Goal: Information Seeking & Learning: Learn about a topic

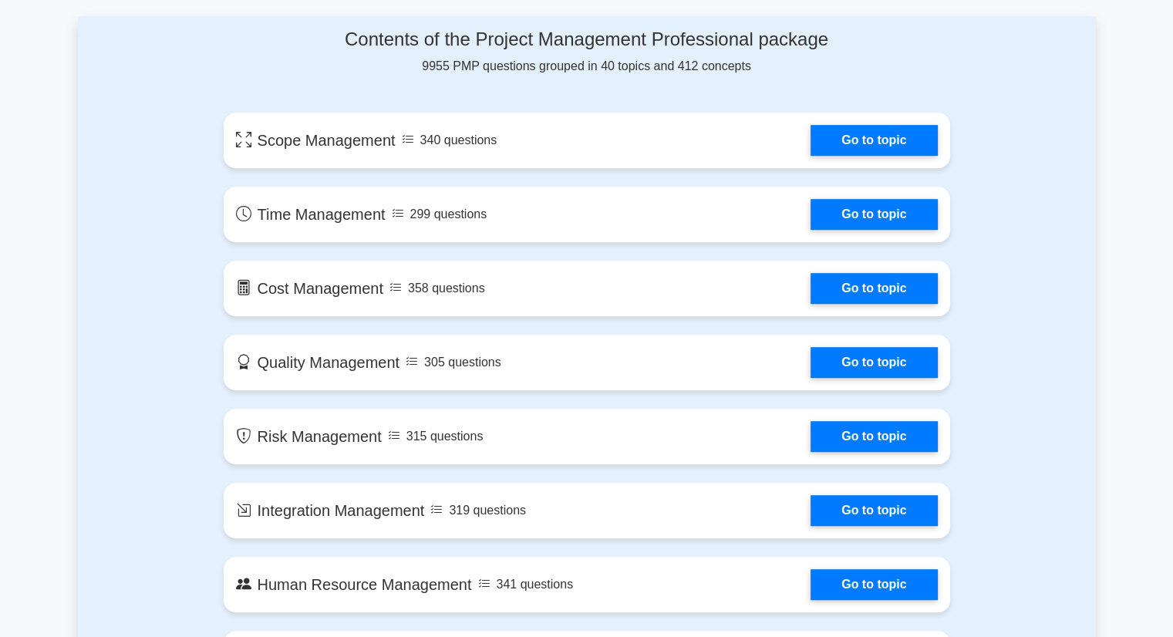
scroll to position [802, 0]
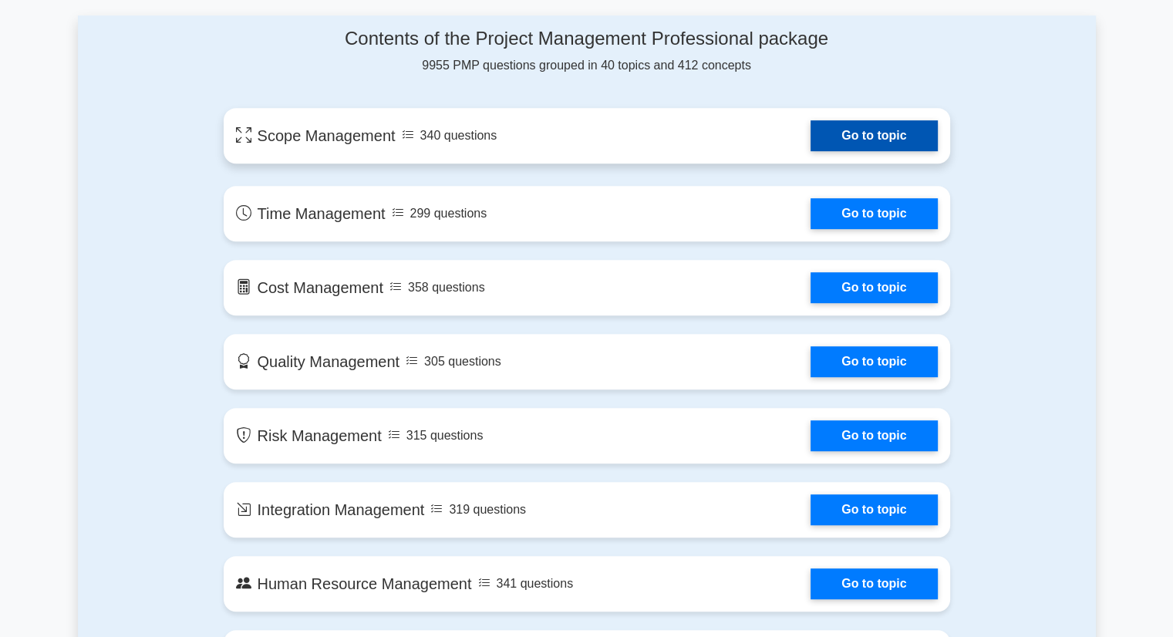
click at [880, 138] on link "Go to topic" at bounding box center [874, 135] width 127 height 31
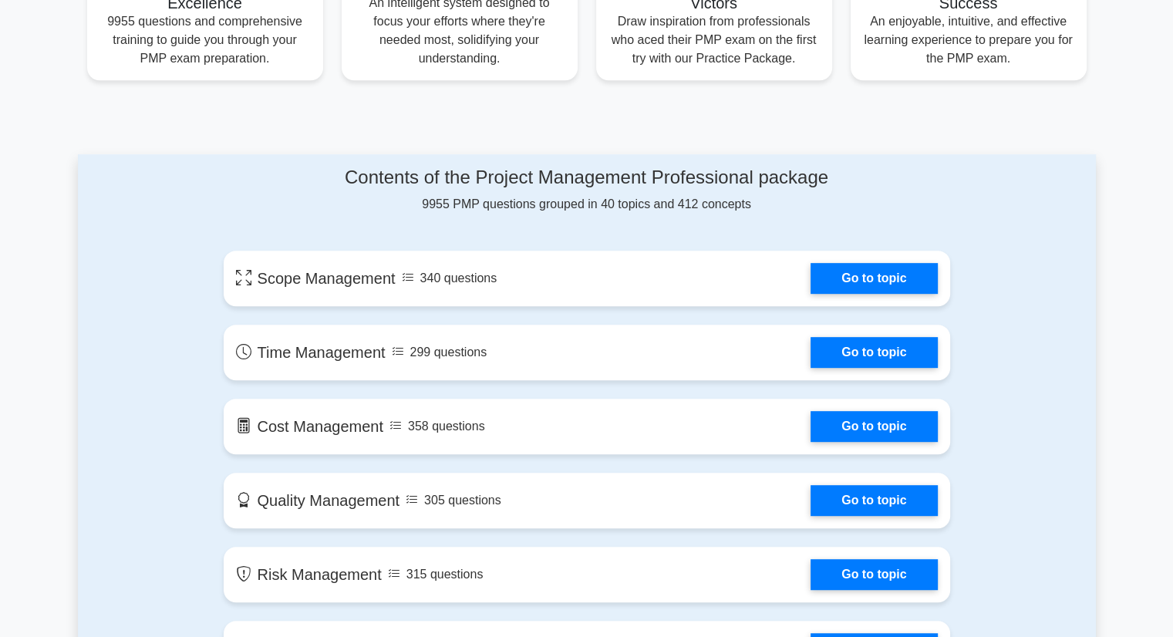
scroll to position [665, 0]
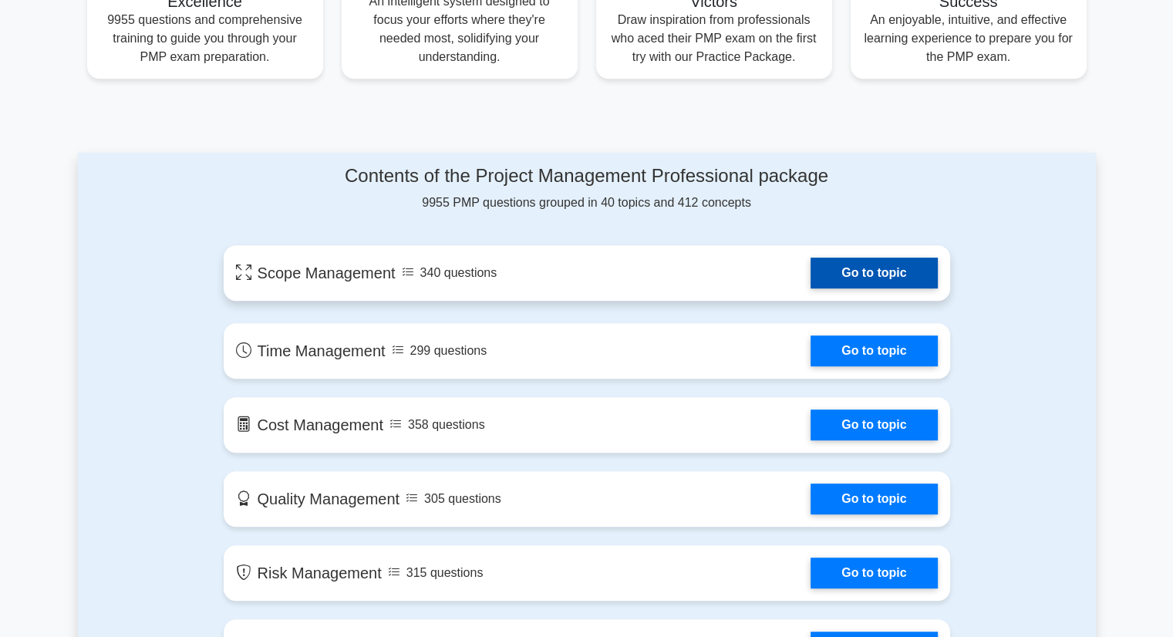
click at [829, 272] on link "Go to topic" at bounding box center [874, 273] width 127 height 31
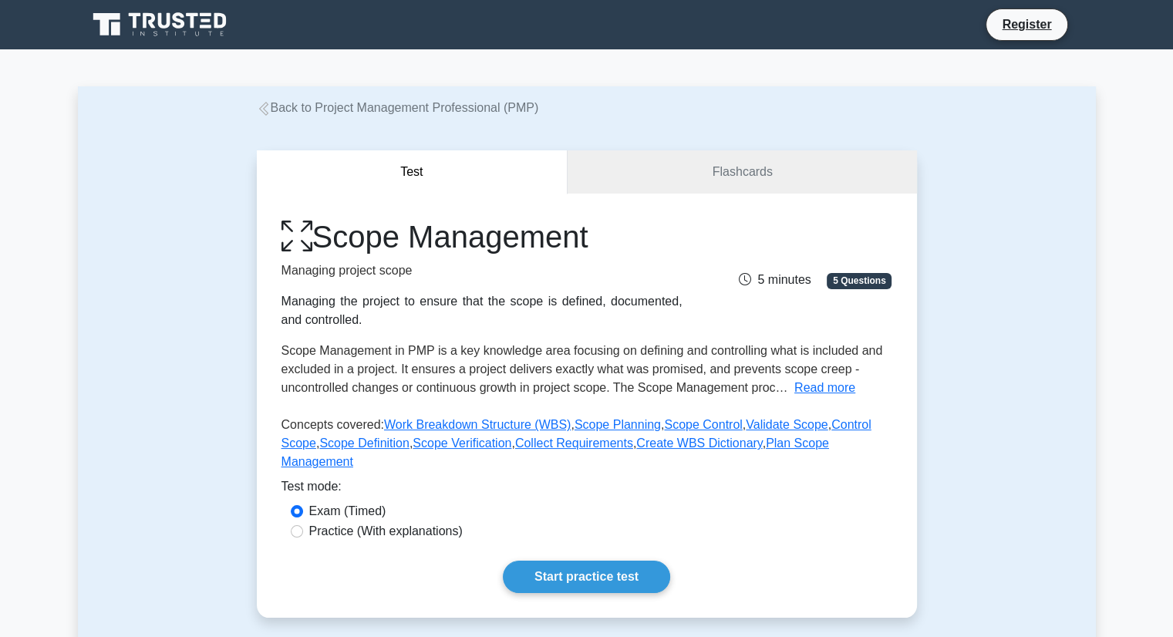
click at [391, 522] on label "Practice (With explanations)" at bounding box center [385, 531] width 153 height 19
click at [303, 525] on input "Practice (With explanations)" at bounding box center [297, 531] width 12 height 12
radio input "true"
click at [570, 561] on link "Start practice test" at bounding box center [586, 577] width 167 height 32
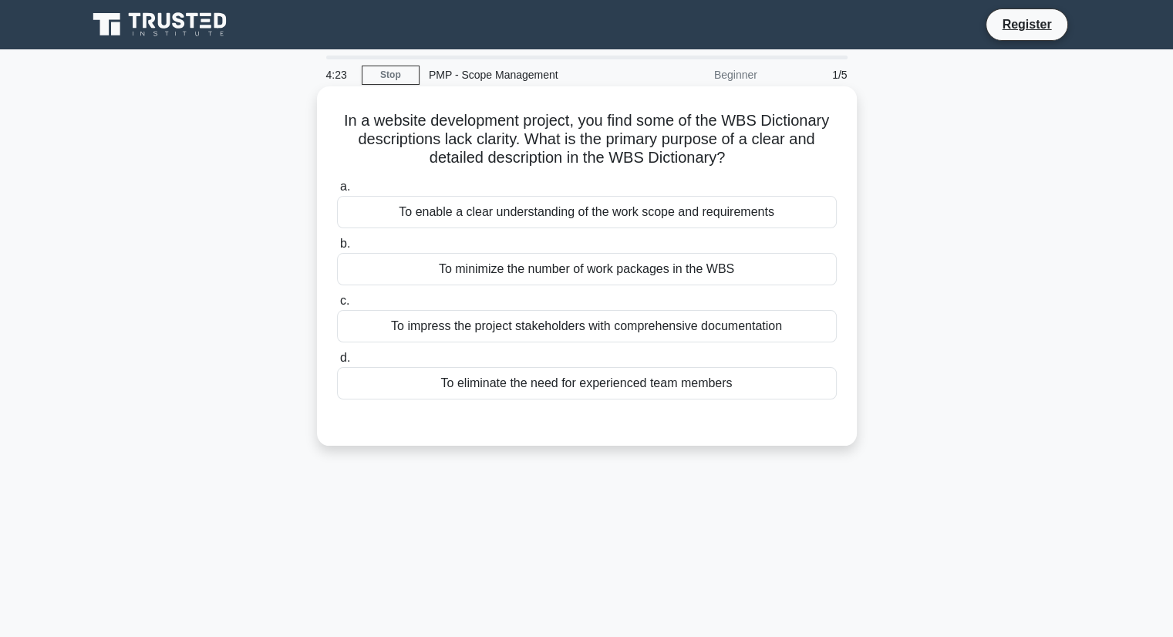
click at [614, 218] on div "To enable a clear understanding of the work scope and requirements" at bounding box center [587, 212] width 500 height 32
click at [337, 192] on input "a. To enable a clear understanding of the work scope and requirements" at bounding box center [337, 187] width 0 height 10
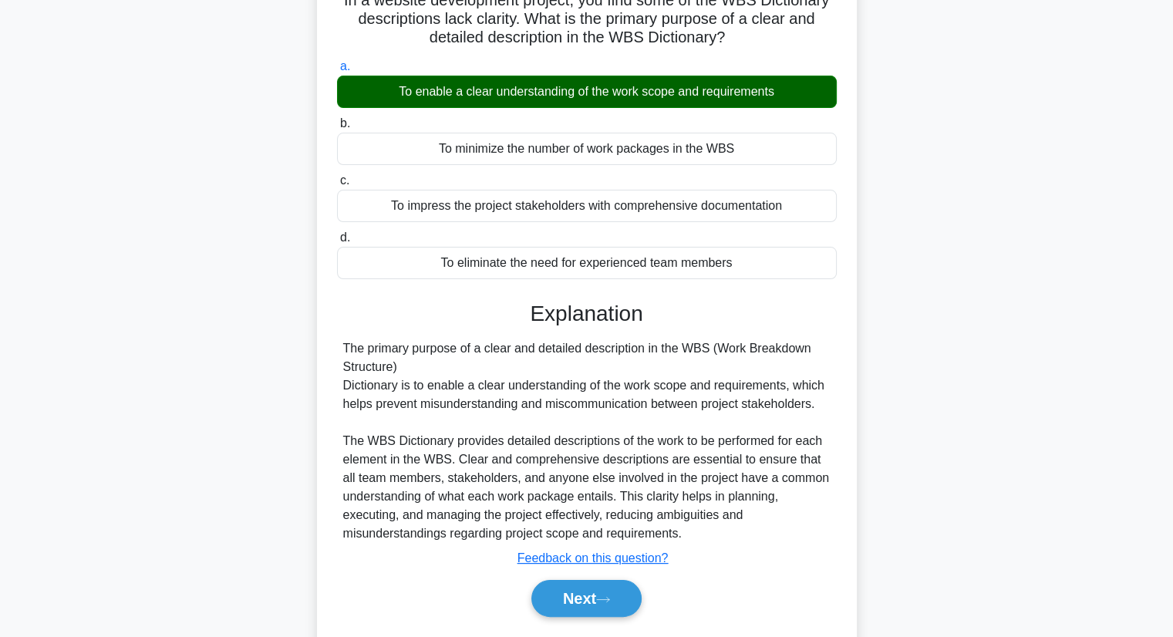
scroll to position [119, 0]
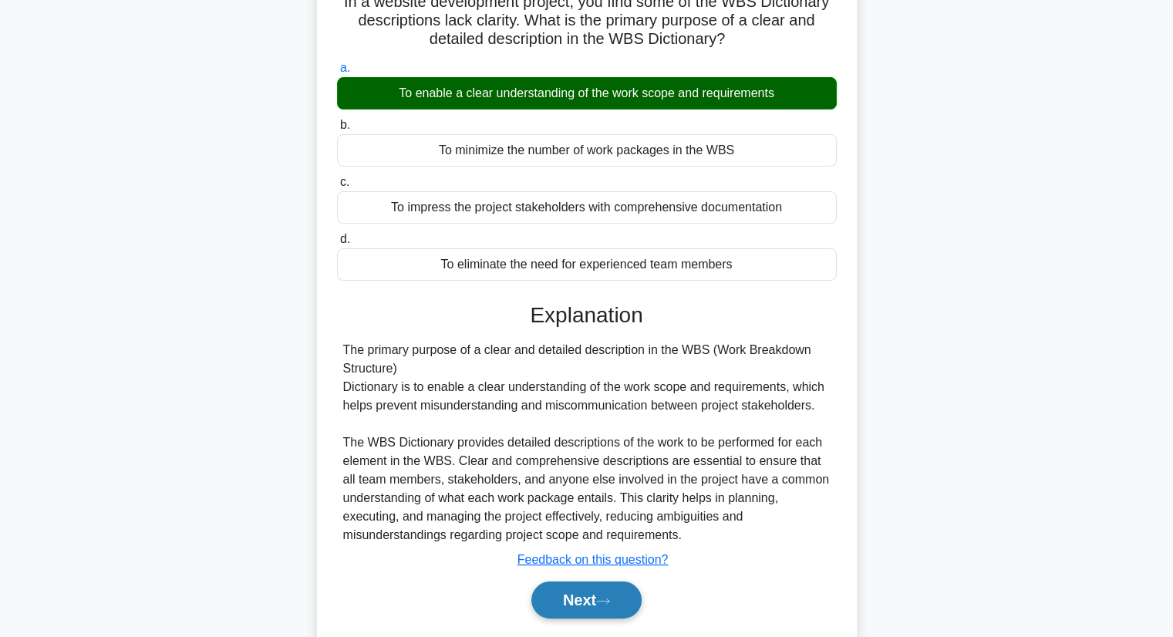
click at [608, 595] on button "Next" at bounding box center [586, 600] width 110 height 37
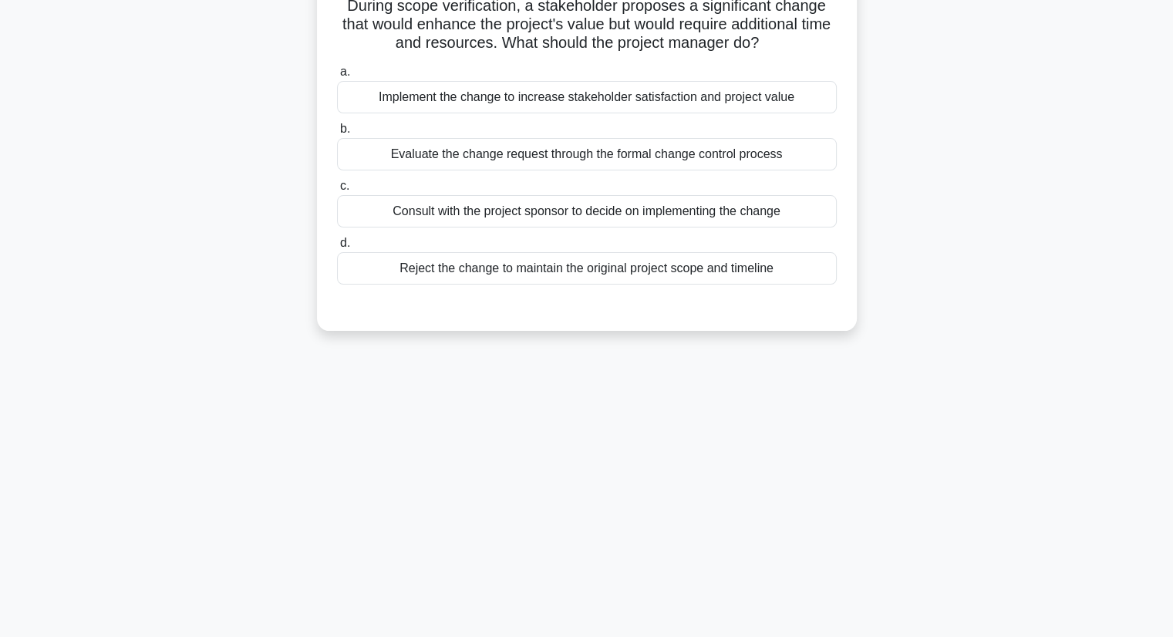
scroll to position [0, 0]
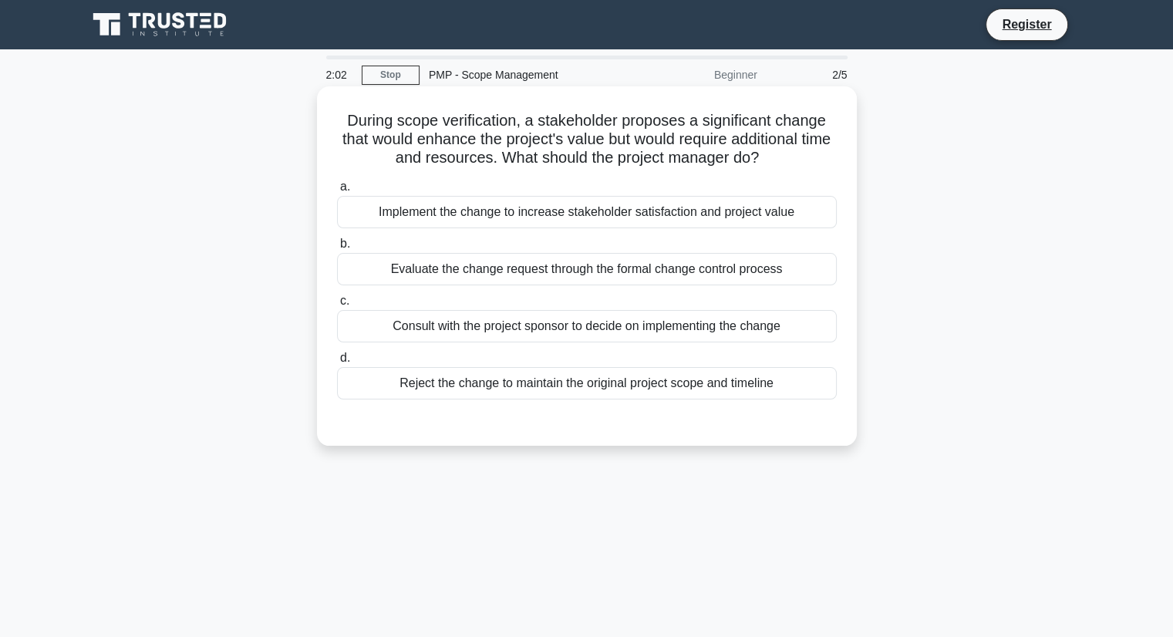
click at [656, 266] on div "Evaluate the change request through the formal change control process" at bounding box center [587, 269] width 500 height 32
click at [337, 249] on input "b. Evaluate the change request through the formal change control process" at bounding box center [337, 244] width 0 height 10
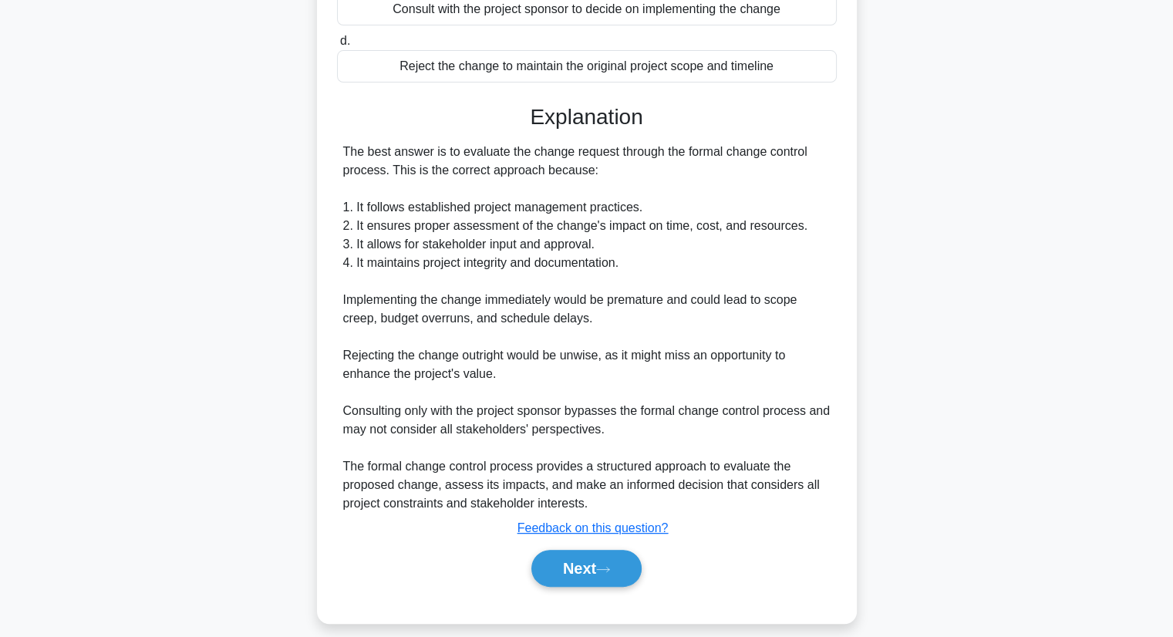
scroll to position [332, 0]
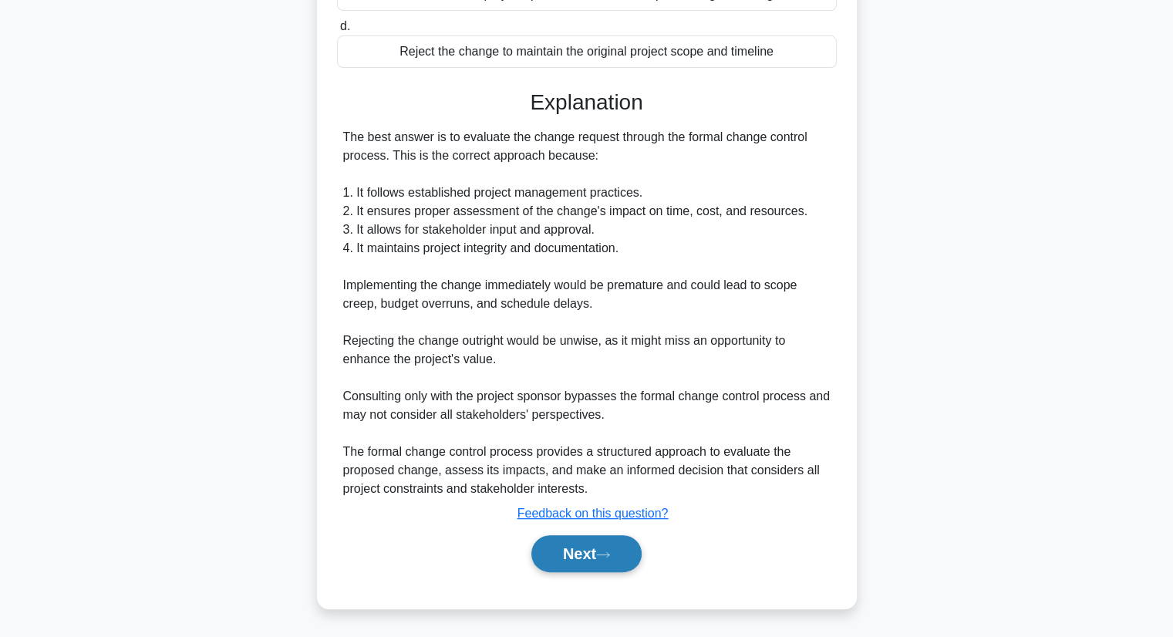
click at [570, 562] on button "Next" at bounding box center [586, 553] width 110 height 37
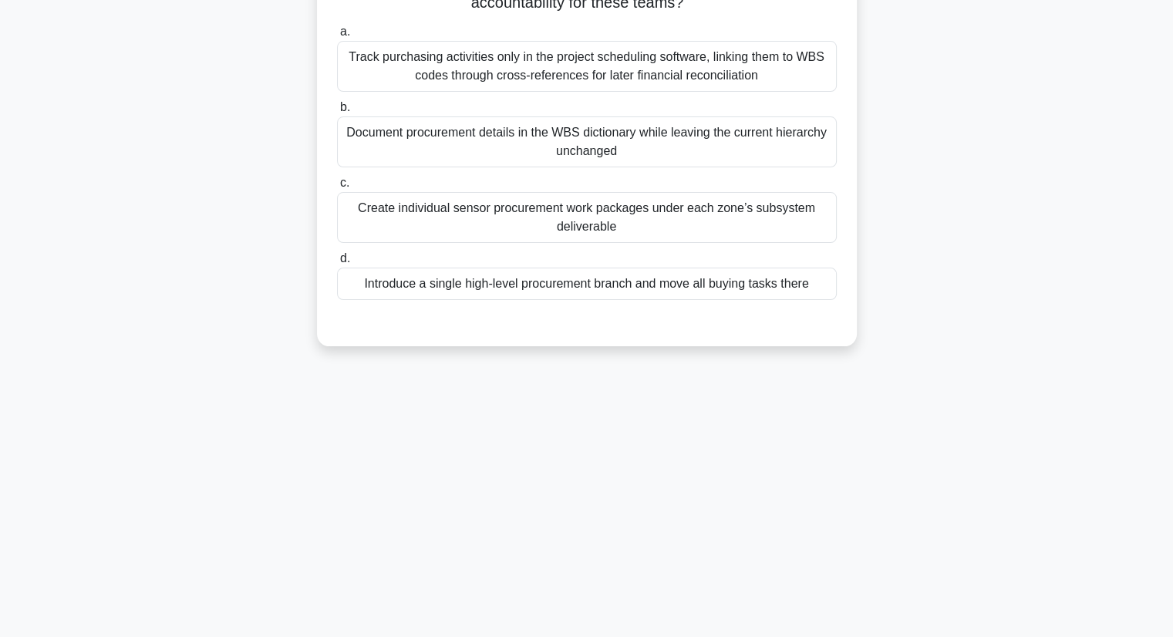
scroll to position [0, 0]
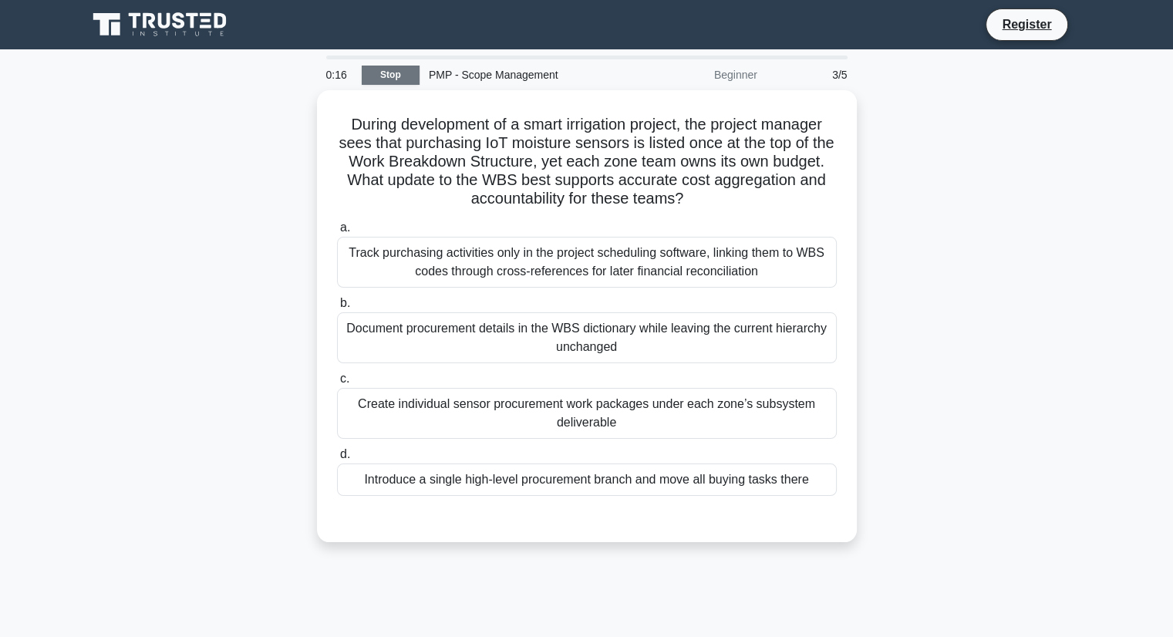
click at [401, 78] on link "Stop" at bounding box center [391, 75] width 58 height 19
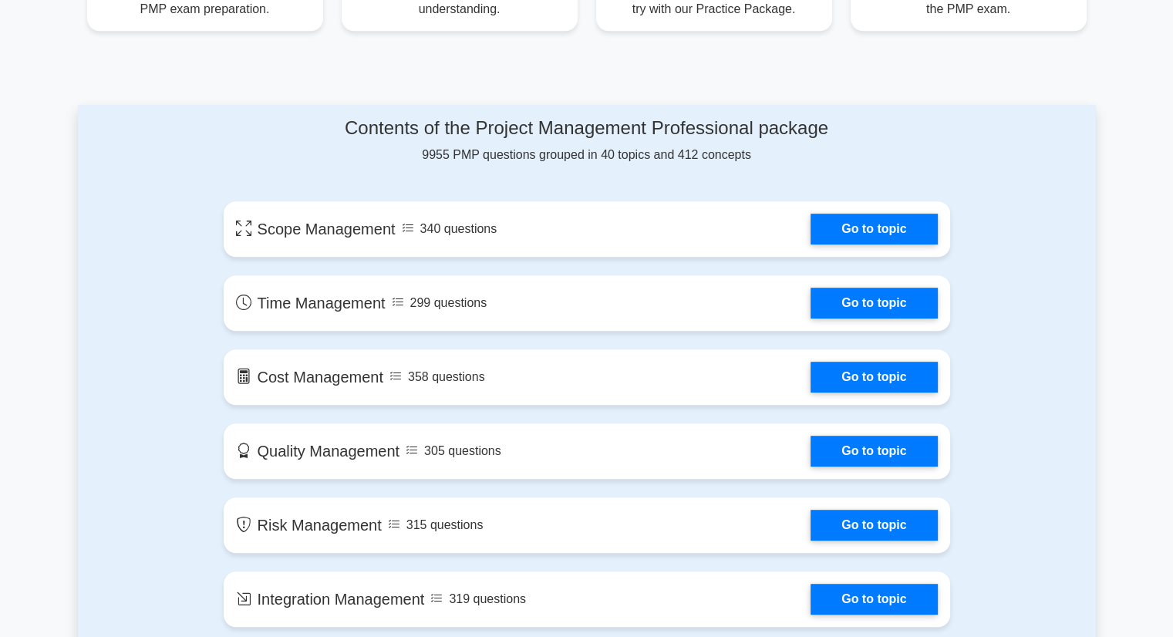
scroll to position [714, 0]
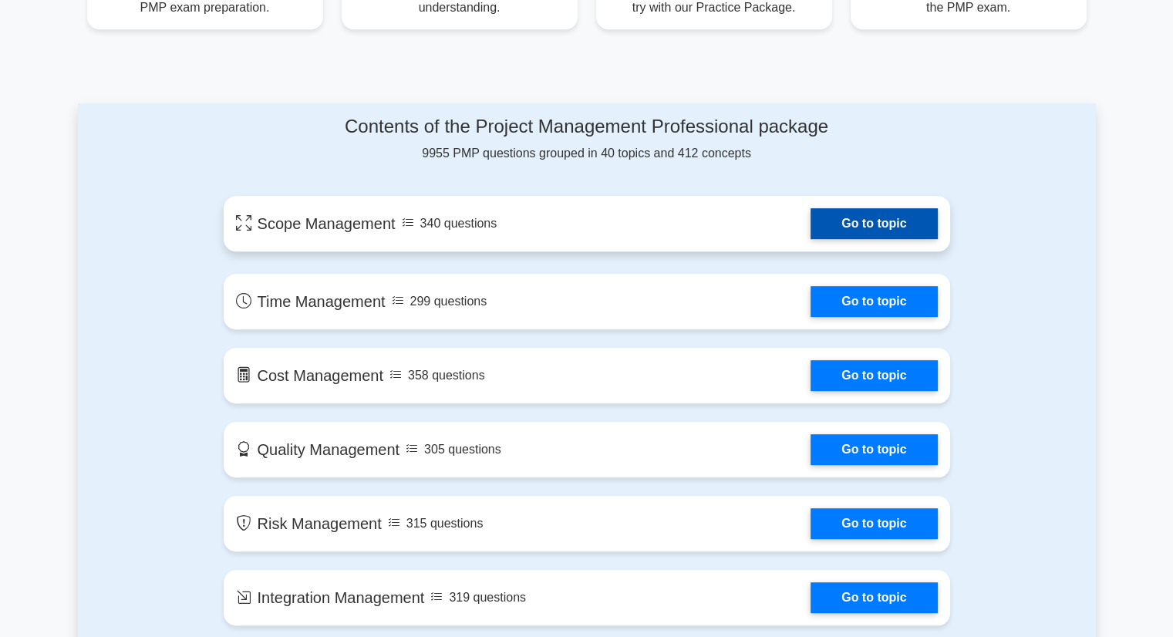
click at [811, 223] on link "Go to topic" at bounding box center [874, 223] width 127 height 31
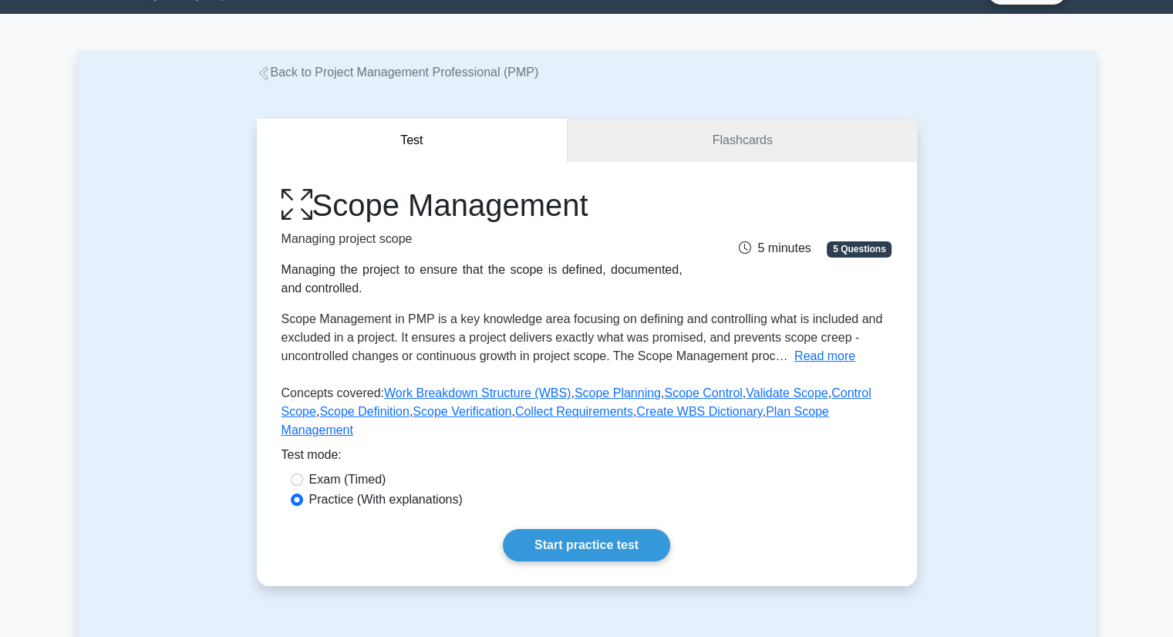
scroll to position [40, 0]
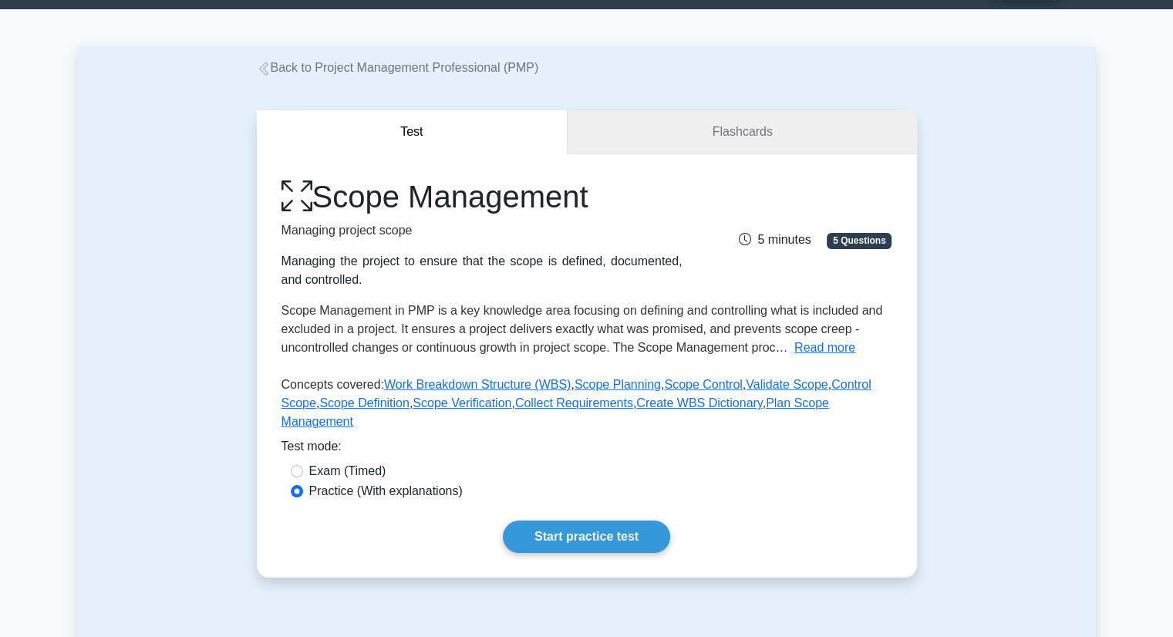
click at [762, 141] on link "Flashcards" at bounding box center [742, 132] width 349 height 44
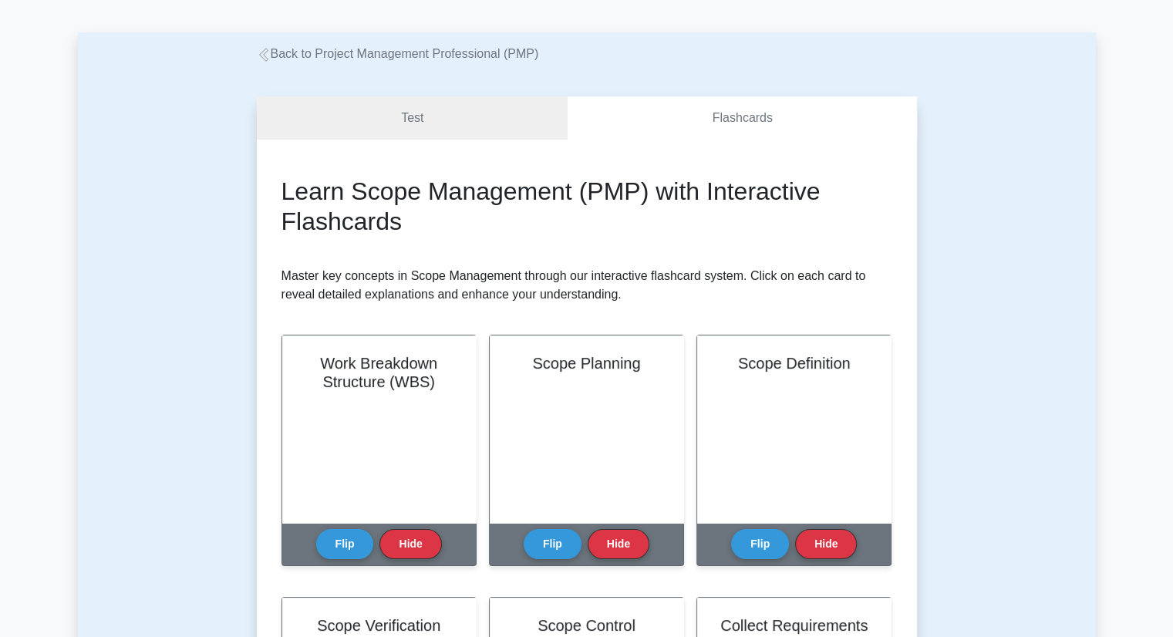
scroll to position [51, 0]
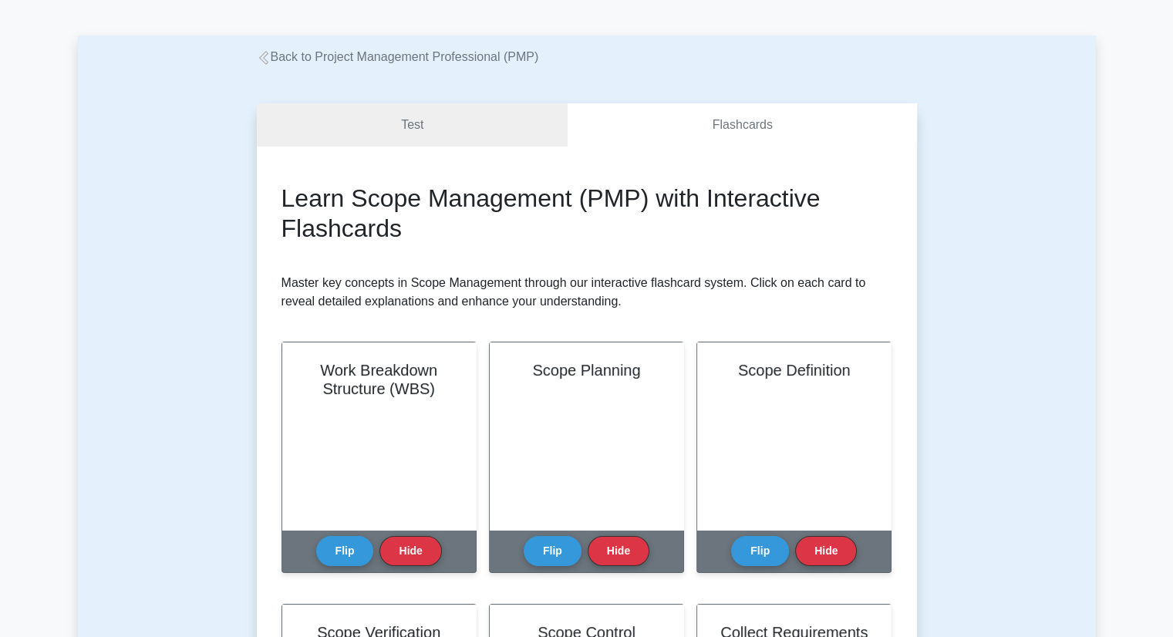
click at [249, 49] on div "Back to Project Management Professional (PMP)" at bounding box center [587, 57] width 679 height 19
click at [261, 57] on icon at bounding box center [264, 58] width 14 height 14
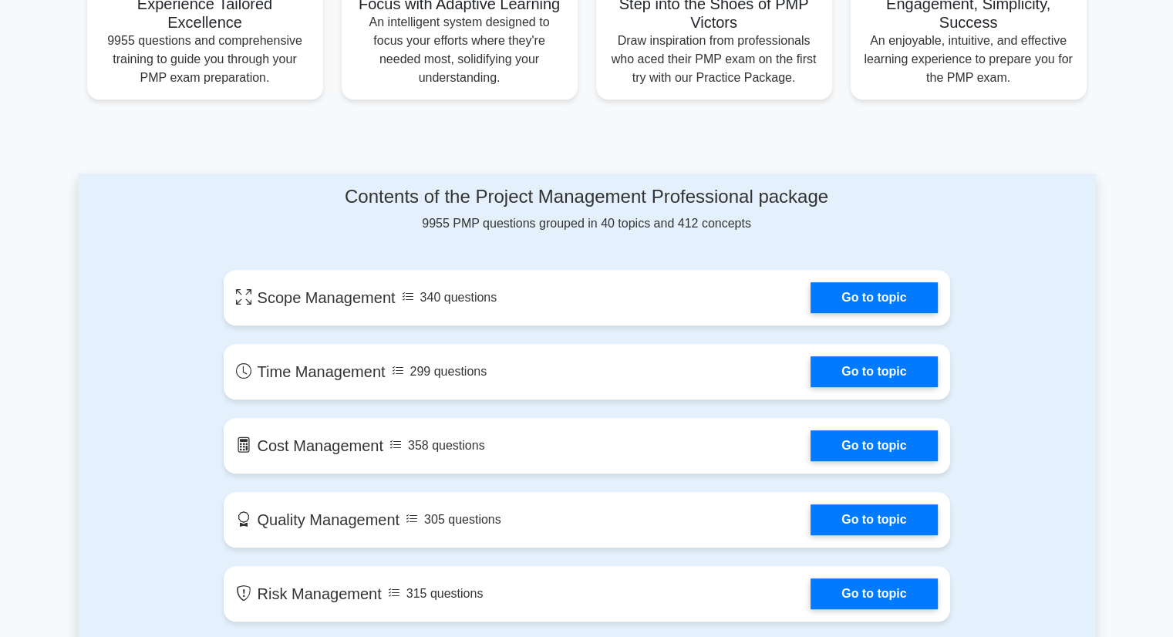
scroll to position [649, 0]
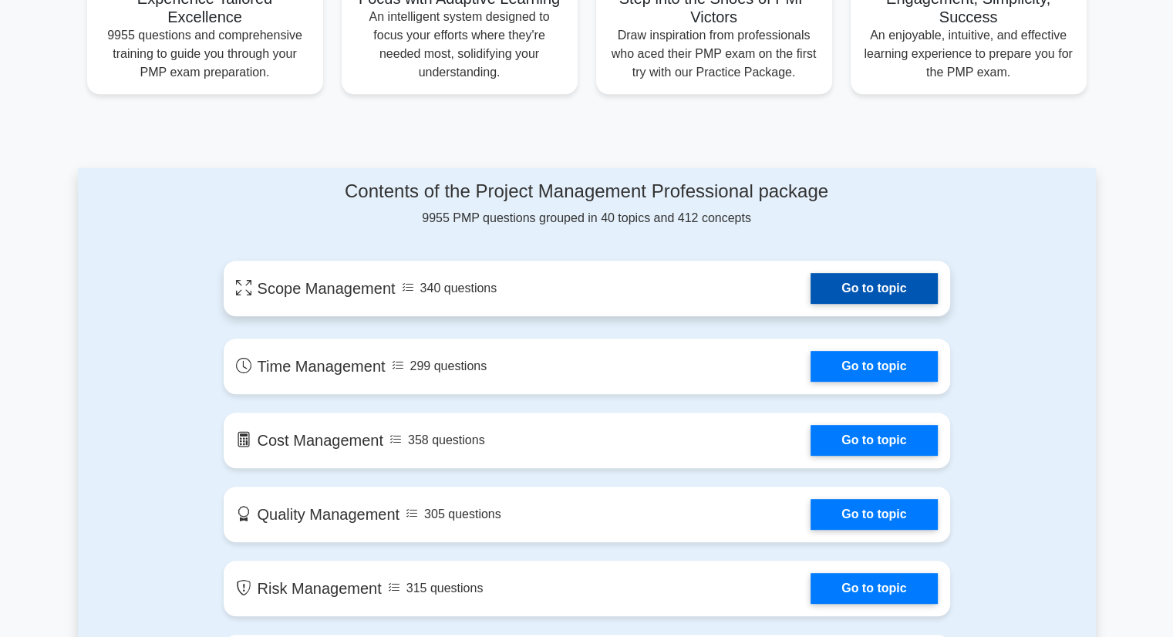
click at [886, 297] on link "Go to topic" at bounding box center [874, 288] width 127 height 31
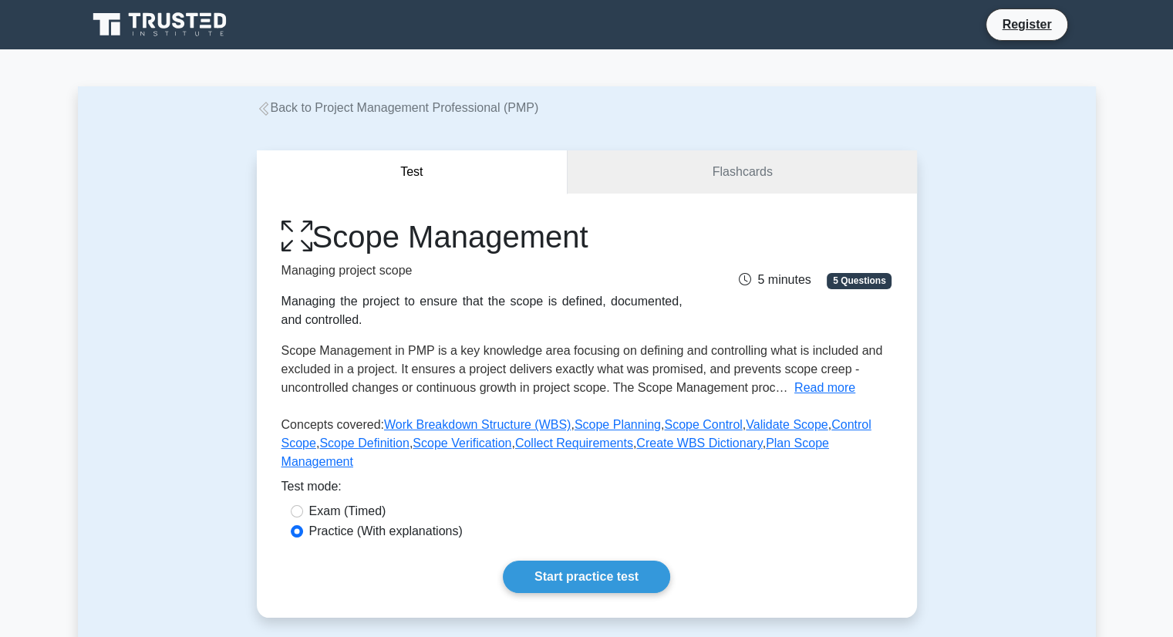
click at [576, 575] on div "Scope Management Managing project scope Managing the project to ensure that the…" at bounding box center [587, 406] width 660 height 424
click at [592, 561] on link "Start practice test" at bounding box center [586, 577] width 167 height 32
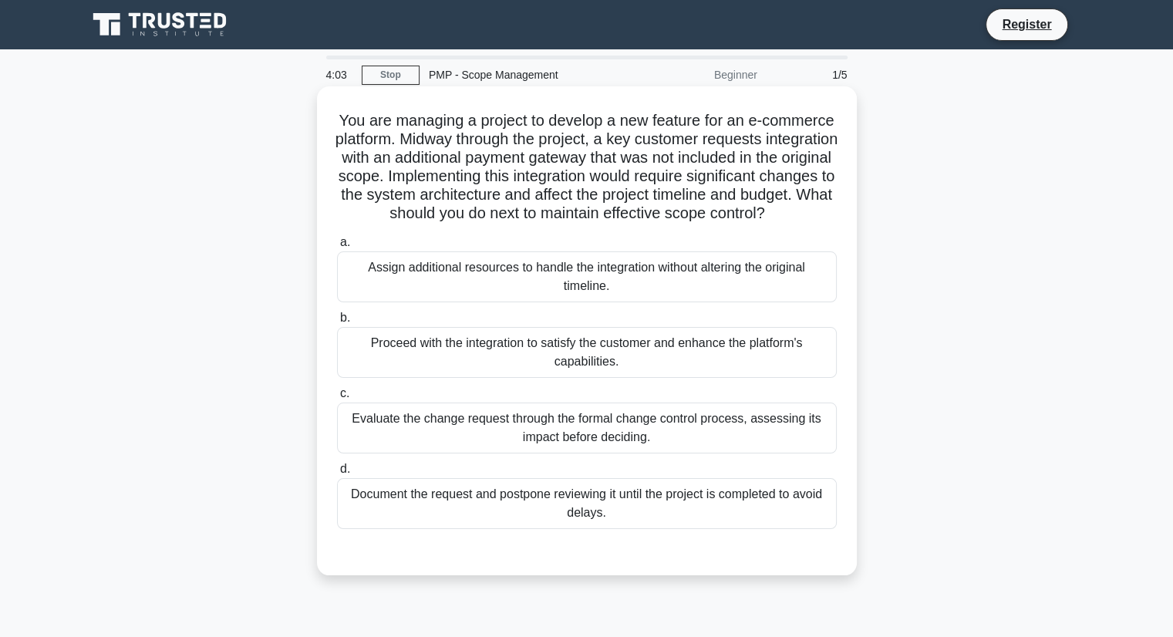
click at [664, 449] on div "Evaluate the change request through the formal change control process, assessin…" at bounding box center [587, 428] width 500 height 51
click at [337, 399] on input "c. Evaluate the change request through the formal change control process, asses…" at bounding box center [337, 394] width 0 height 10
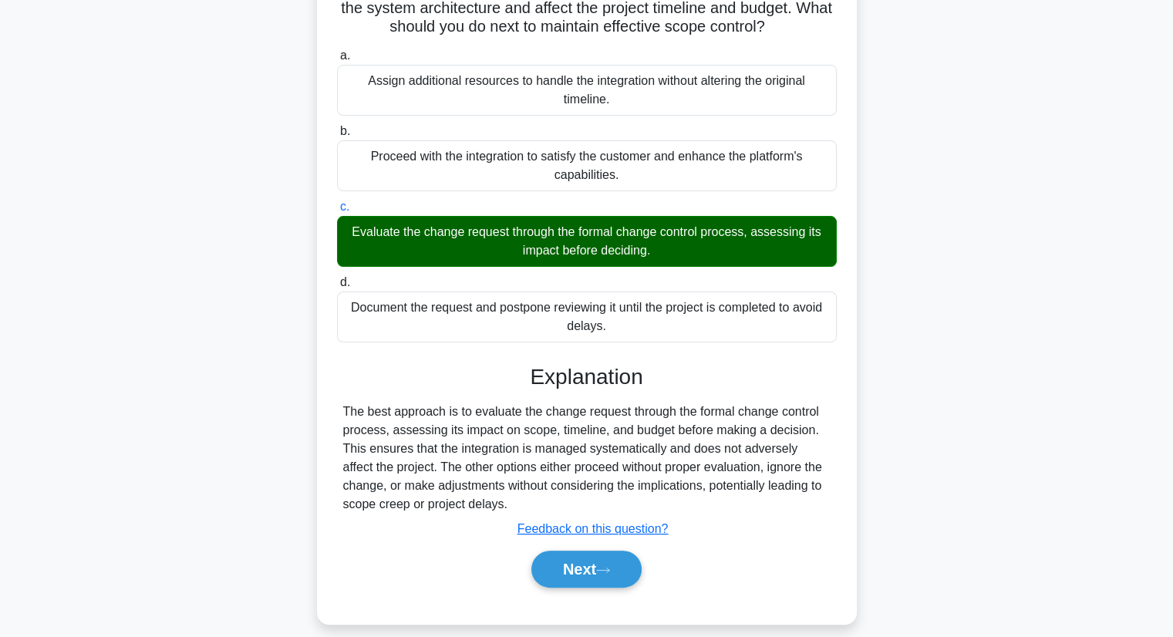
scroll to position [221, 0]
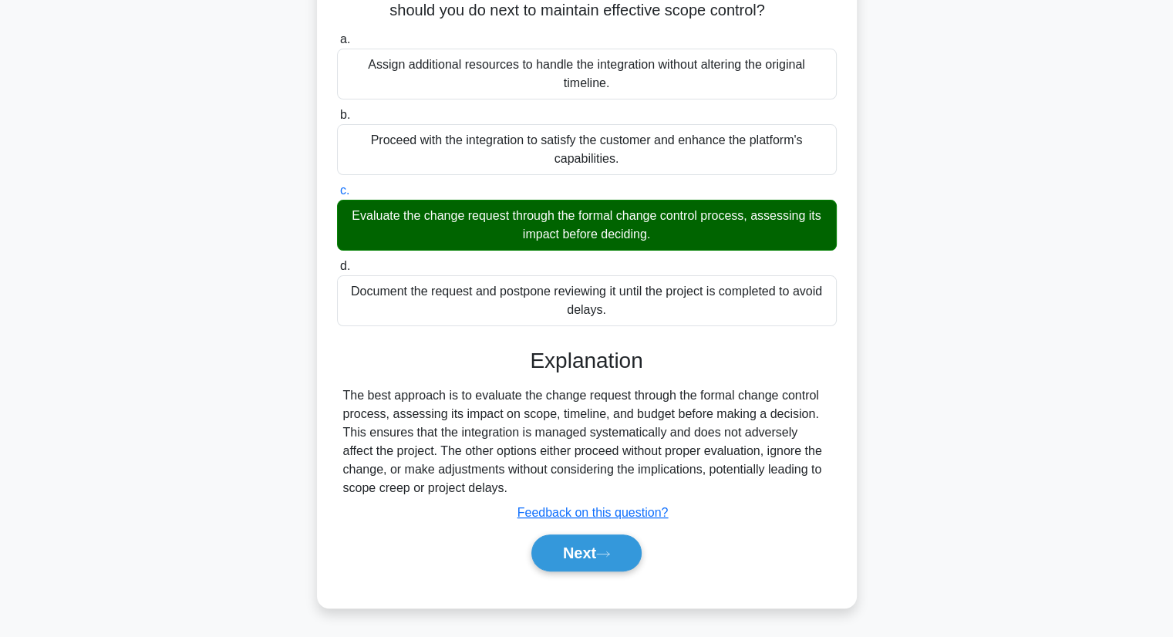
click at [610, 579] on div "a. Assign additional resources to handle the integration without altering the o…" at bounding box center [587, 308] width 503 height 563
click at [608, 558] on button "Next" at bounding box center [586, 553] width 110 height 37
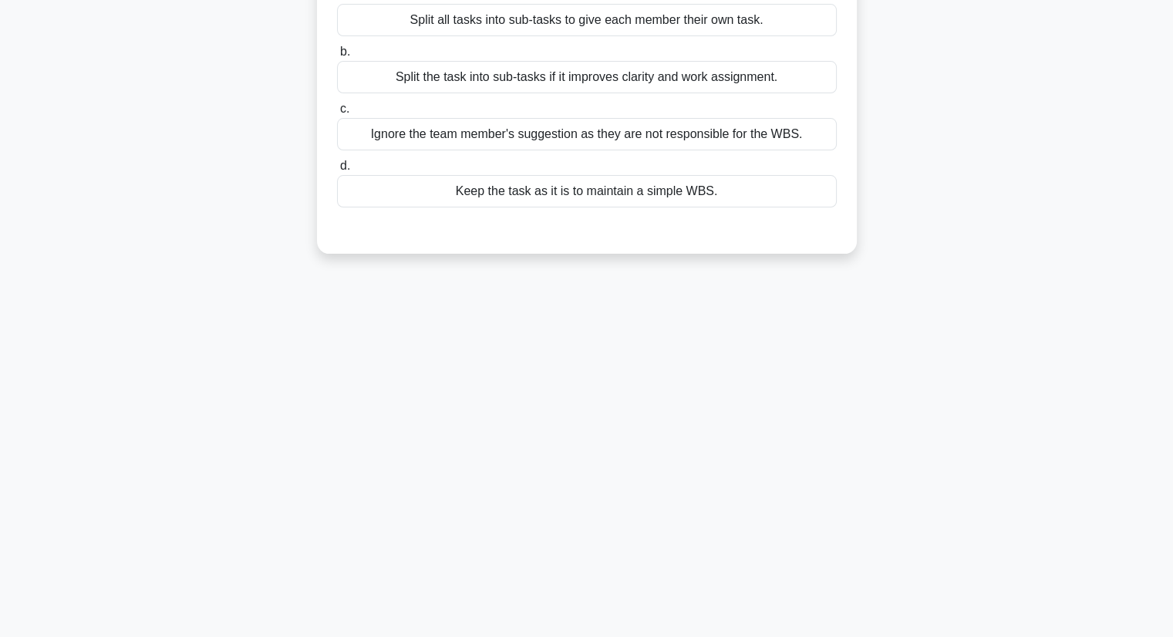
scroll to position [0, 0]
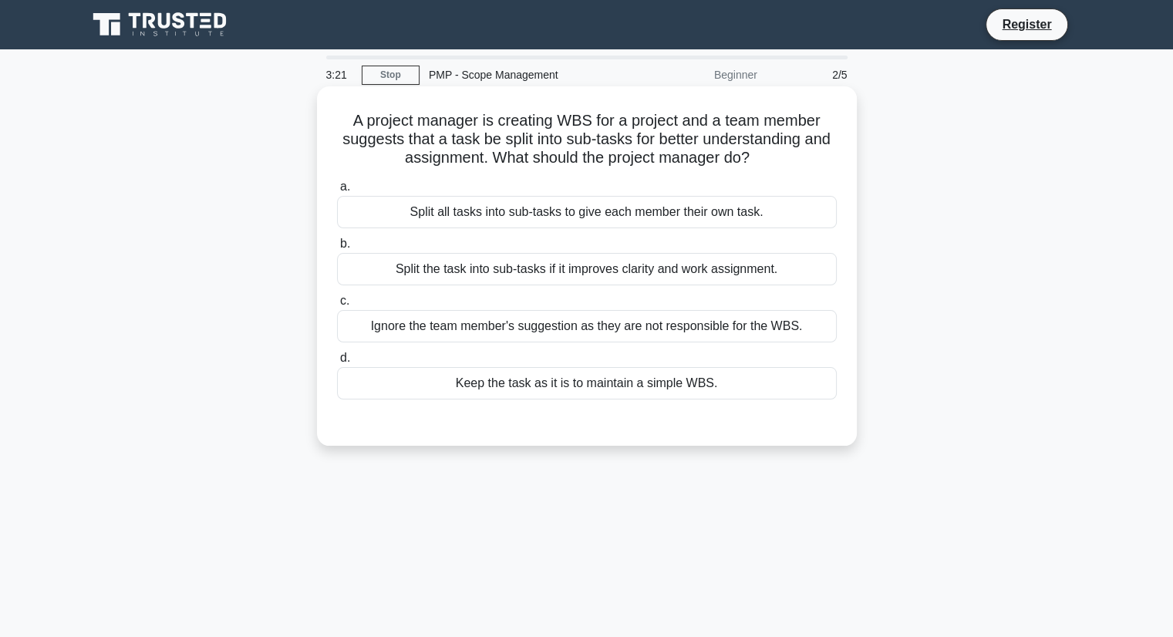
click at [548, 257] on div "Split the task into sub-tasks if it improves clarity and work assignment." at bounding box center [587, 269] width 500 height 32
click at [337, 249] on input "b. Split the task into sub-tasks if it improves clarity and work assignment." at bounding box center [337, 244] width 0 height 10
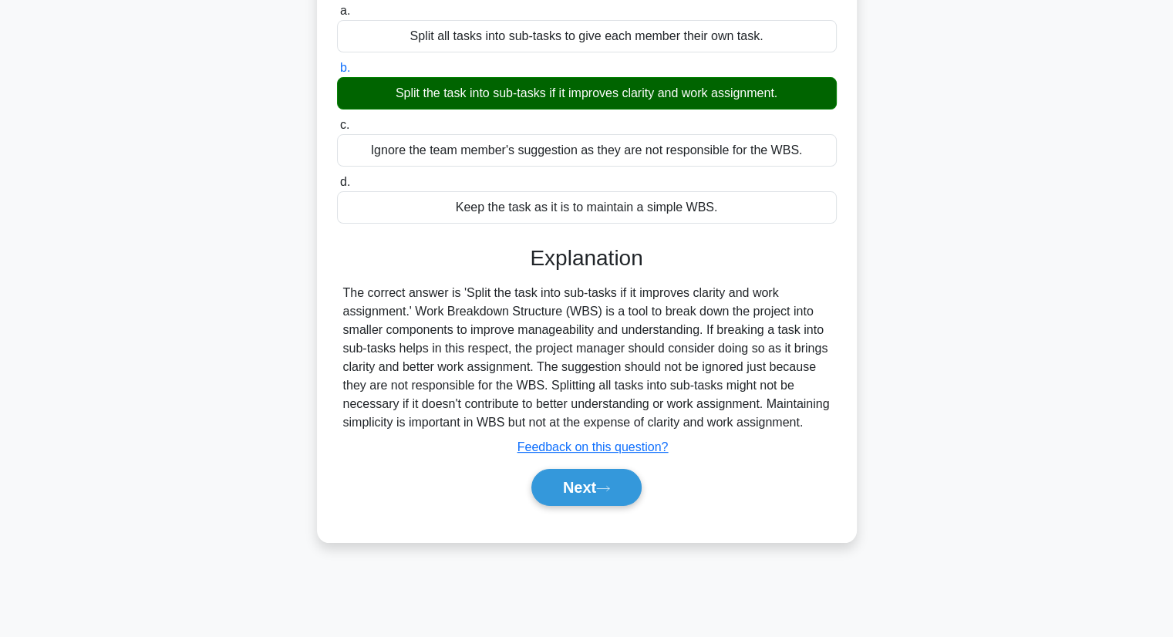
scroll to position [197, 0]
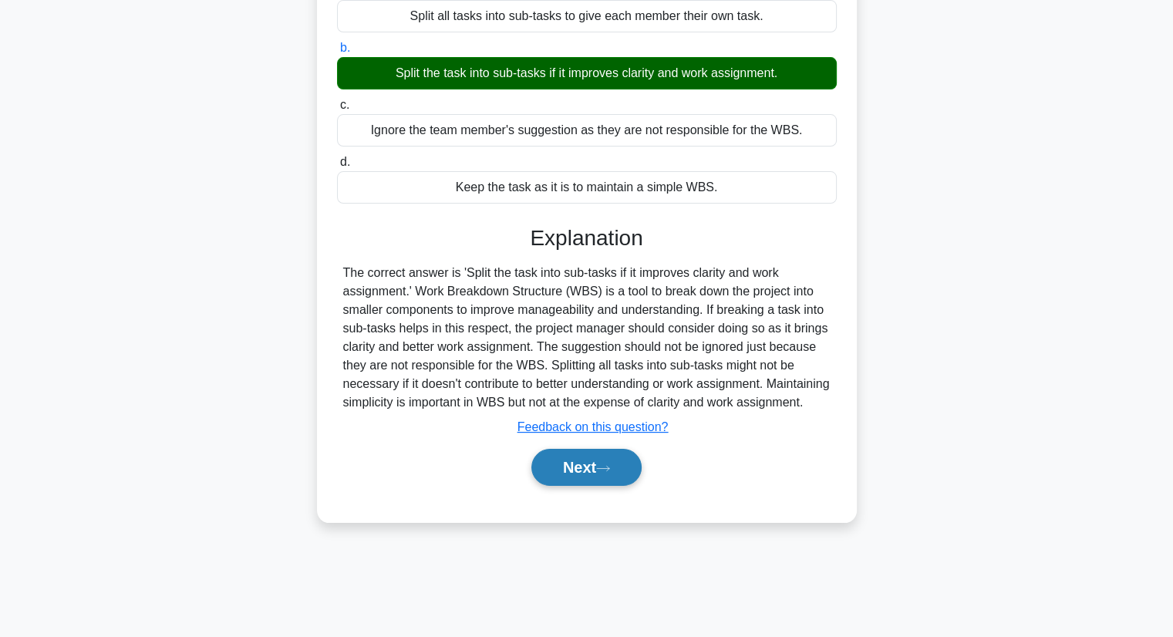
click at [595, 476] on button "Next" at bounding box center [586, 467] width 110 height 37
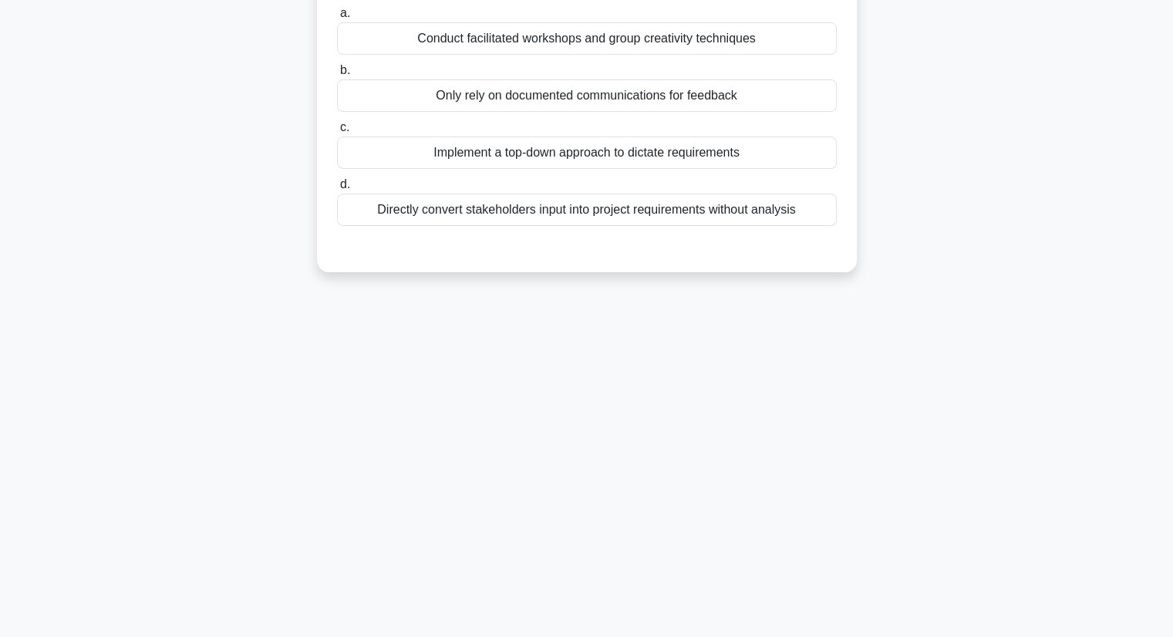
scroll to position [0, 0]
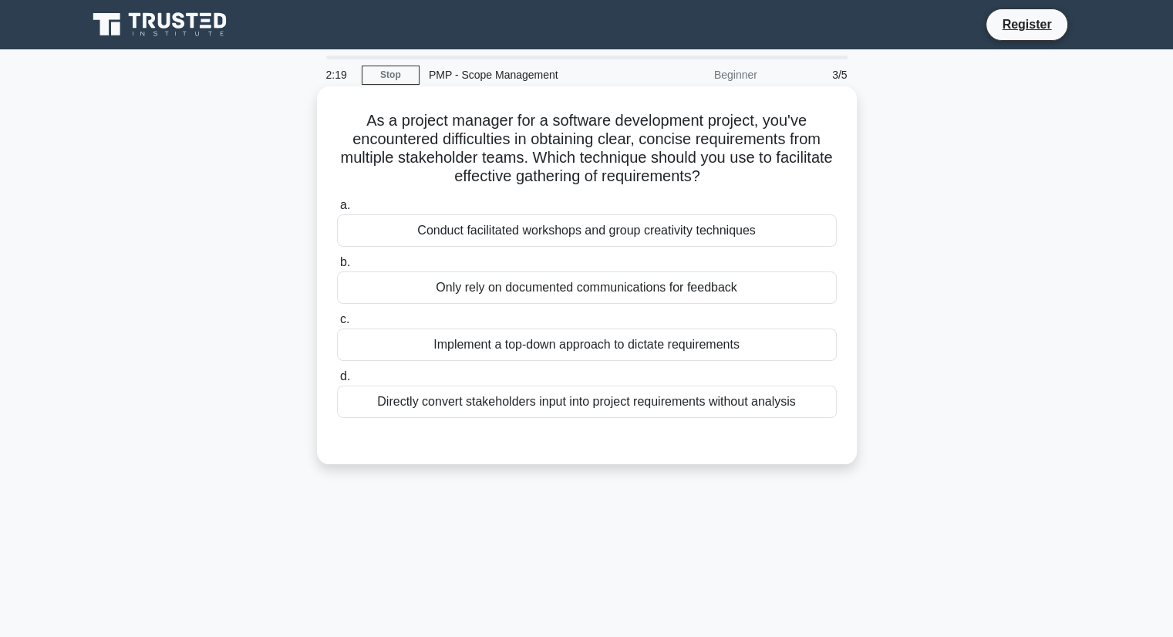
click at [630, 358] on div "Implement a top-down approach to dictate requirements" at bounding box center [587, 345] width 500 height 32
click at [337, 325] on input "c. Implement a top-down approach to dictate requirements" at bounding box center [337, 320] width 0 height 10
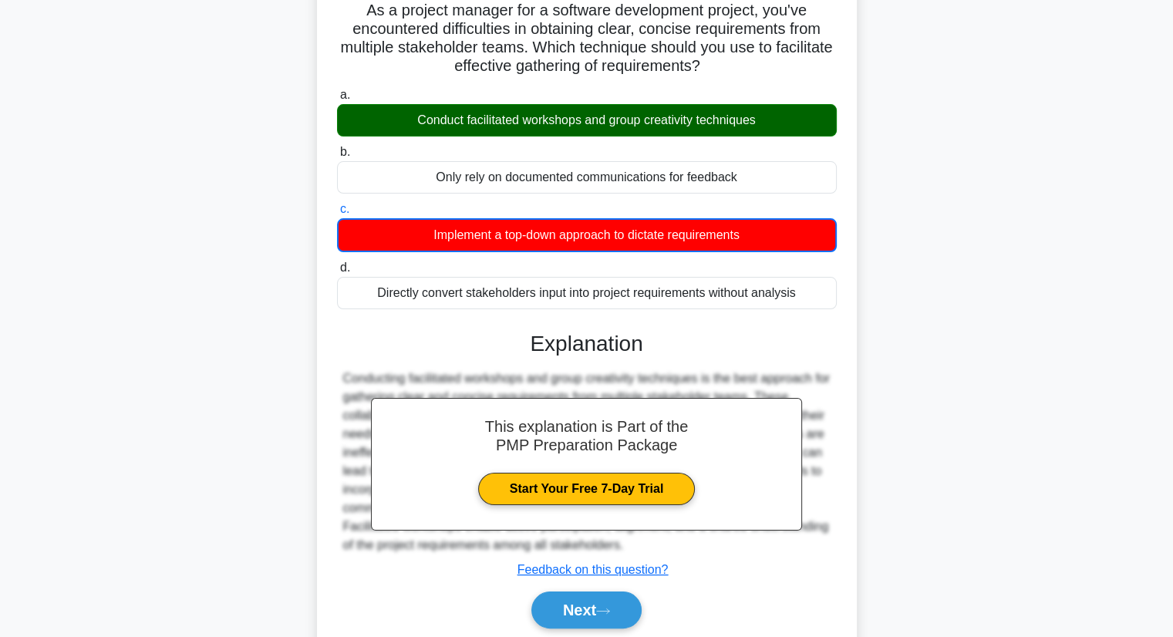
scroll to position [197, 0]
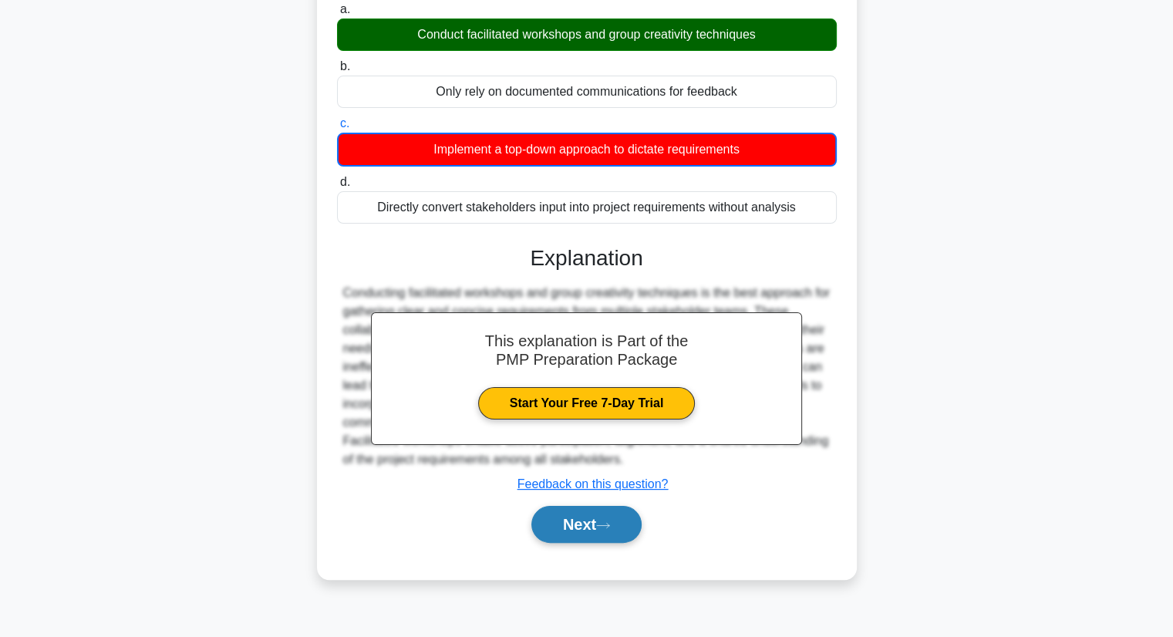
click at [558, 514] on button "Next" at bounding box center [586, 524] width 110 height 37
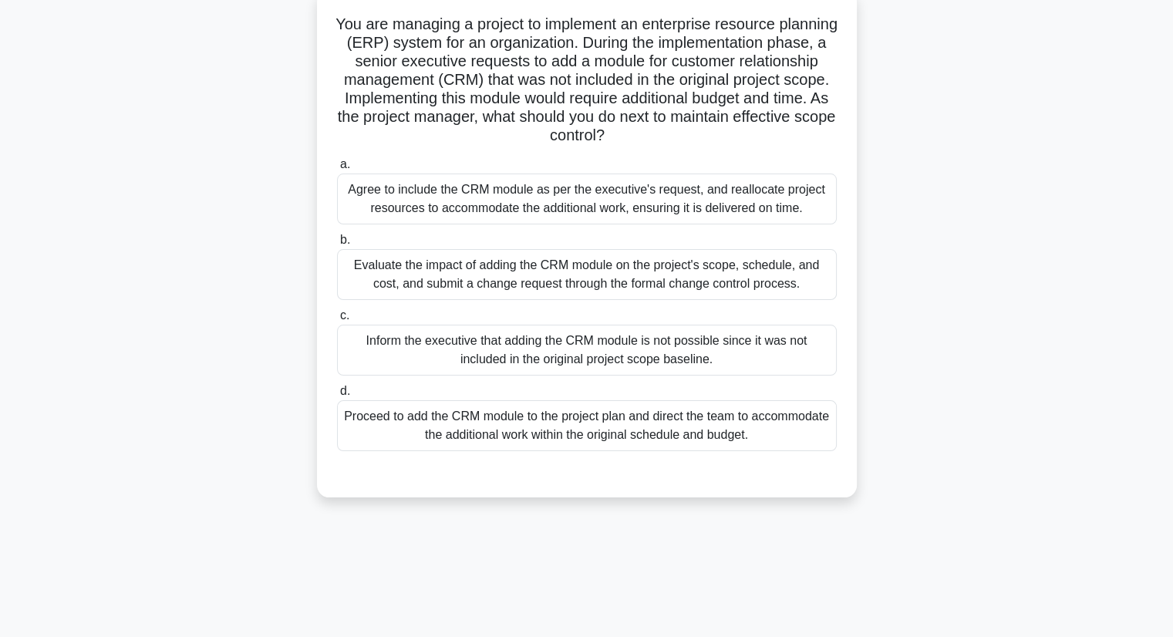
scroll to position [97, 0]
click at [619, 283] on div "Evaluate the impact of adding the CRM module on the project's scope, schedule, …" at bounding box center [587, 273] width 500 height 51
click at [337, 245] on input "b. Evaluate the impact of adding the CRM module on the project's scope, schedul…" at bounding box center [337, 239] width 0 height 10
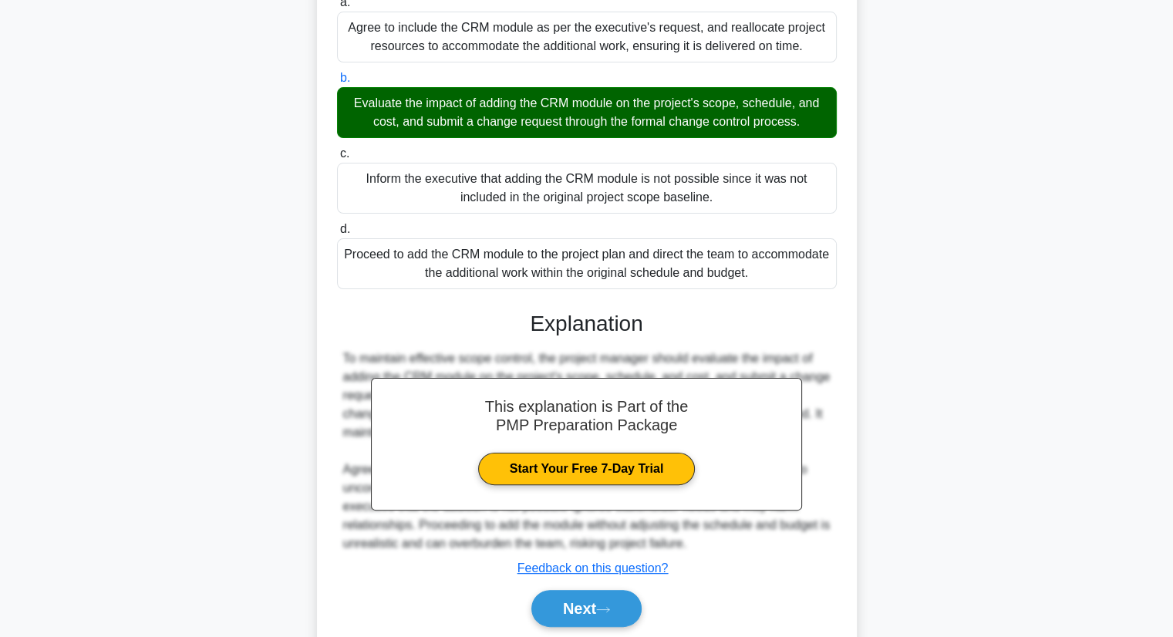
scroll to position [278, 0]
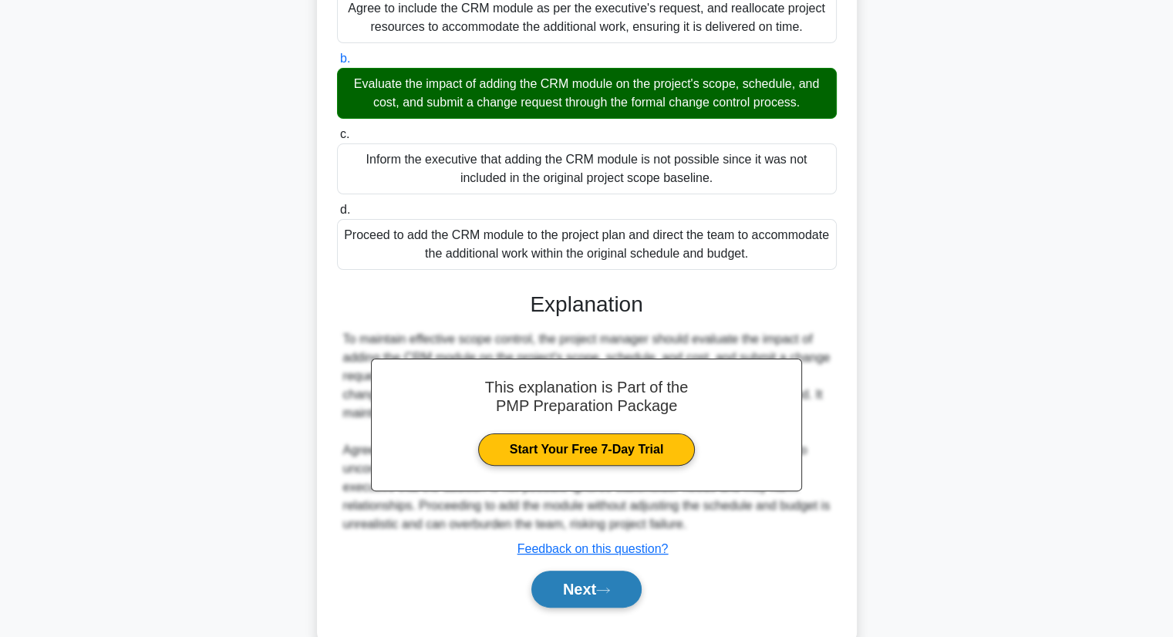
click at [565, 596] on button "Next" at bounding box center [586, 589] width 110 height 37
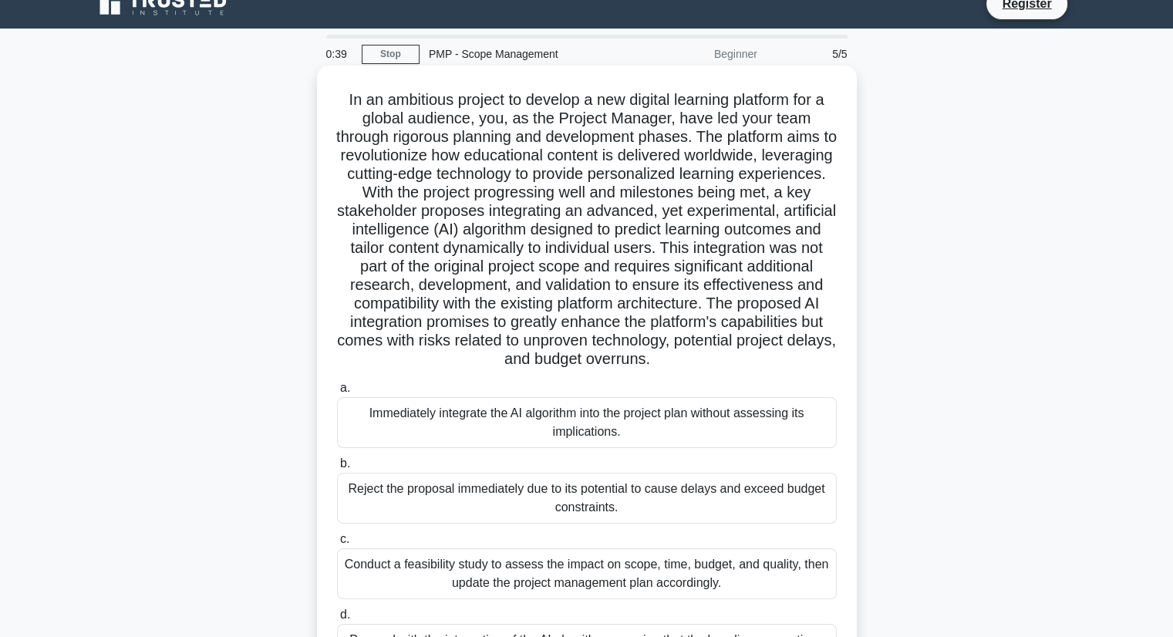
scroll to position [17, 0]
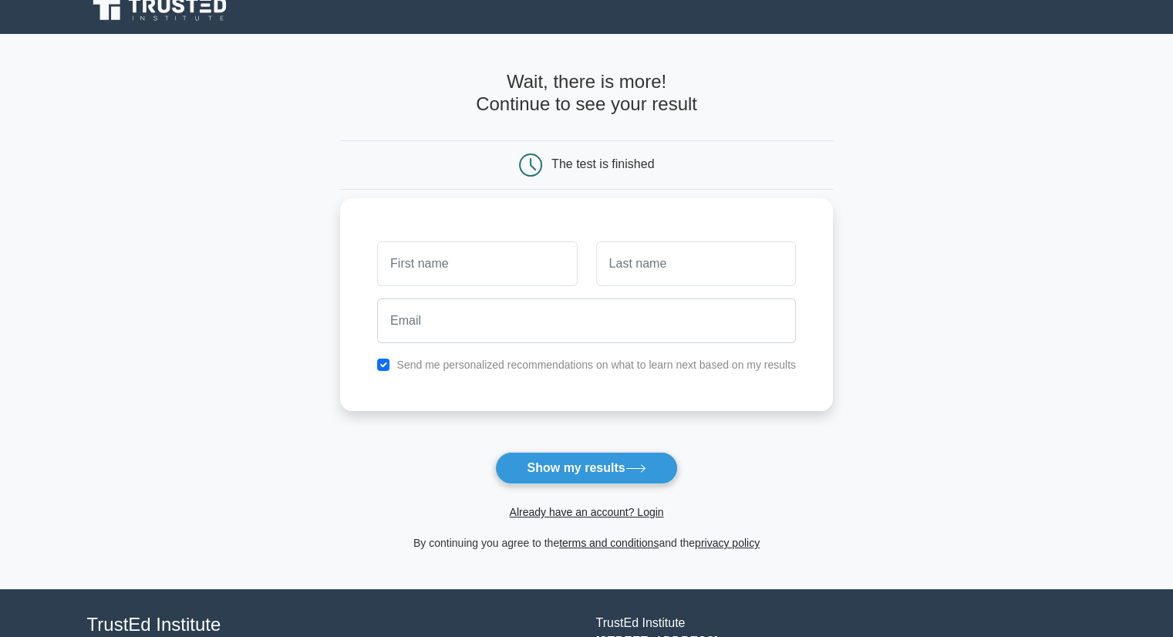
scroll to position [15, 0]
click at [584, 468] on button "Show my results" at bounding box center [586, 468] width 182 height 32
click at [645, 513] on link "Already have an account? Login" at bounding box center [586, 512] width 154 height 12
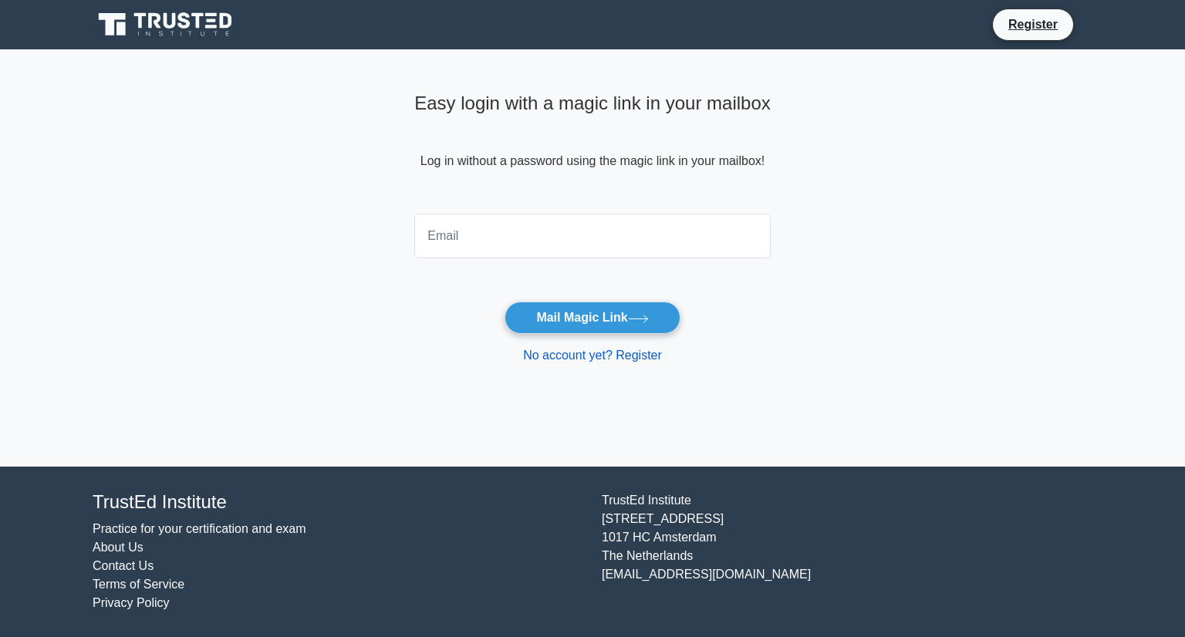
click at [619, 355] on link "No account yet? Register" at bounding box center [592, 355] width 139 height 13
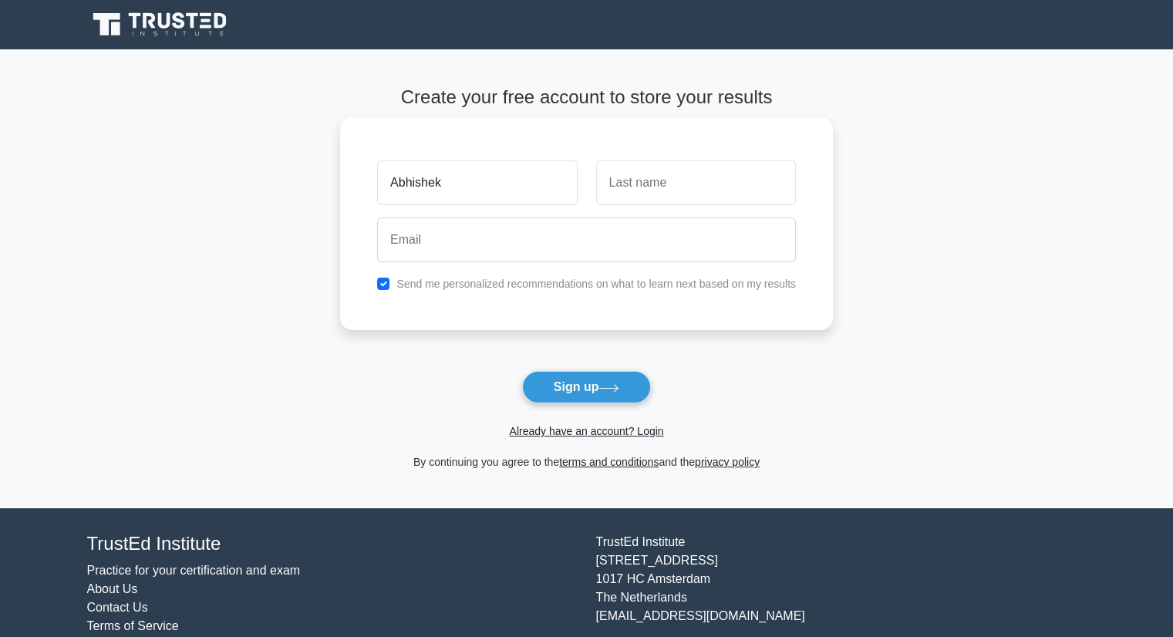
type input "Abhishek"
type input "[PERSON_NAME]"
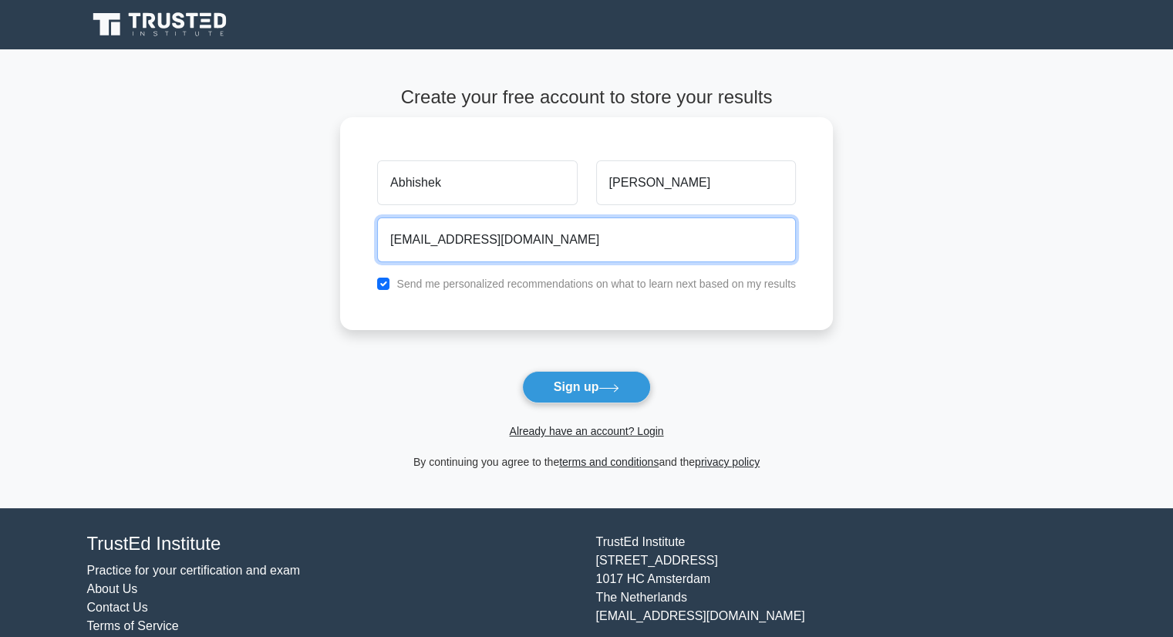
type input "[EMAIL_ADDRESS][DOMAIN_NAME]"
click at [522, 371] on button "Sign up" at bounding box center [587, 387] width 130 height 32
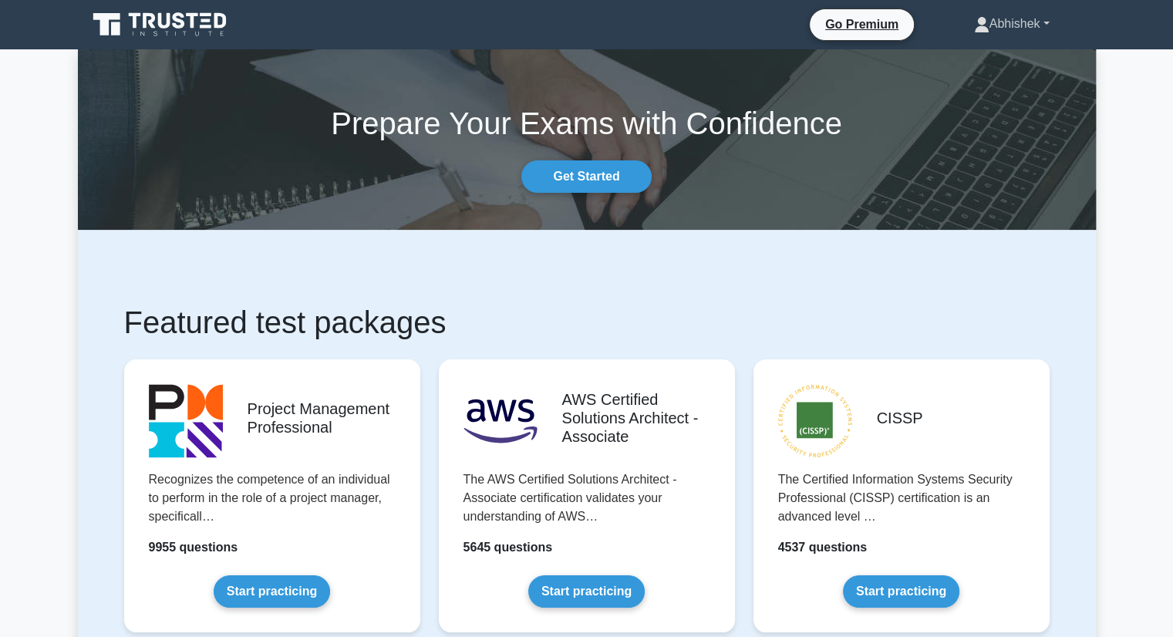
click at [1008, 27] on link "Abhishek" at bounding box center [1012, 23] width 150 height 31
click at [978, 66] on link "Profile" at bounding box center [999, 60] width 122 height 25
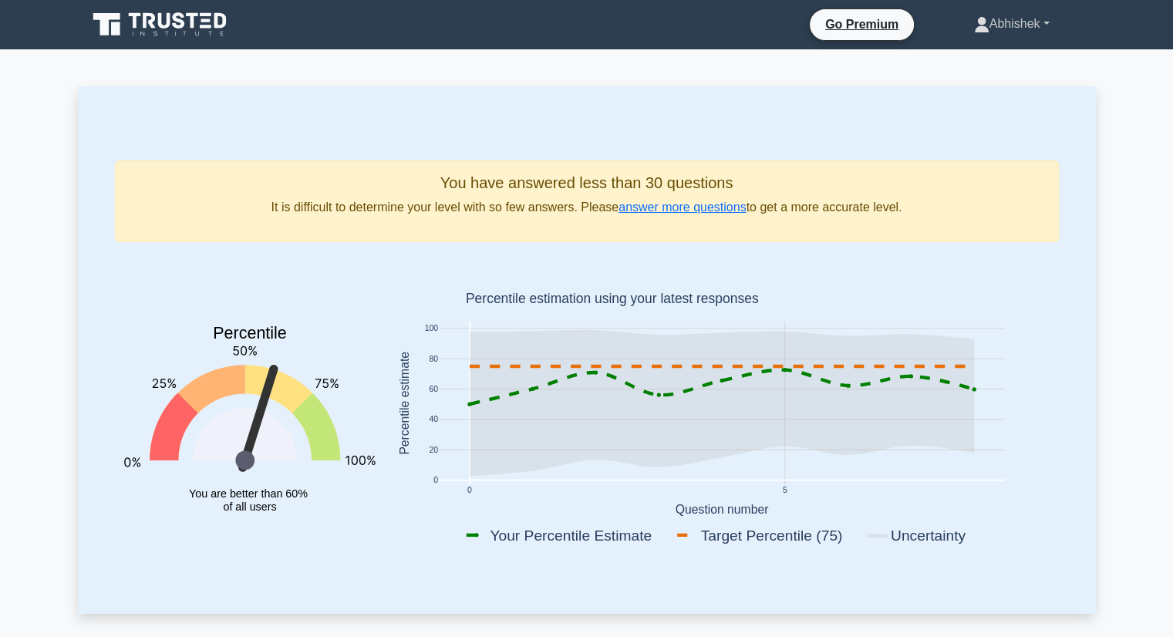
click at [985, 29] on link "Abhishek" at bounding box center [1012, 23] width 150 height 31
click at [965, 78] on link "Settings" at bounding box center [999, 85] width 122 height 25
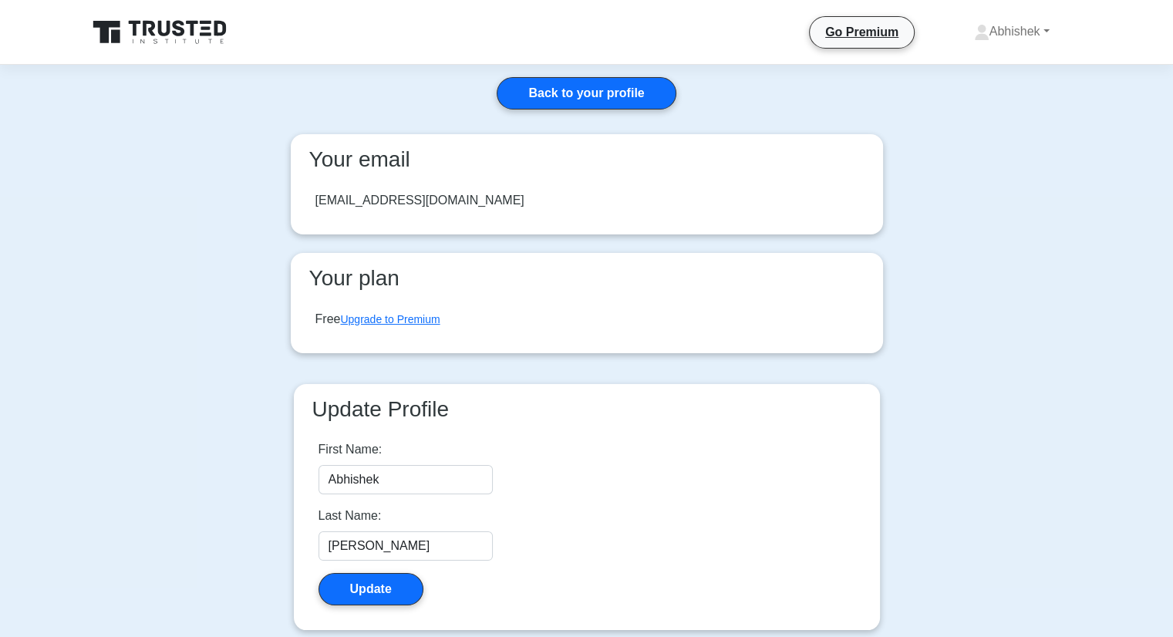
click at [446, 201] on div "[EMAIL_ADDRESS][DOMAIN_NAME]" at bounding box center [419, 200] width 209 height 19
click at [560, 100] on link "Back to your profile" at bounding box center [586, 93] width 179 height 32
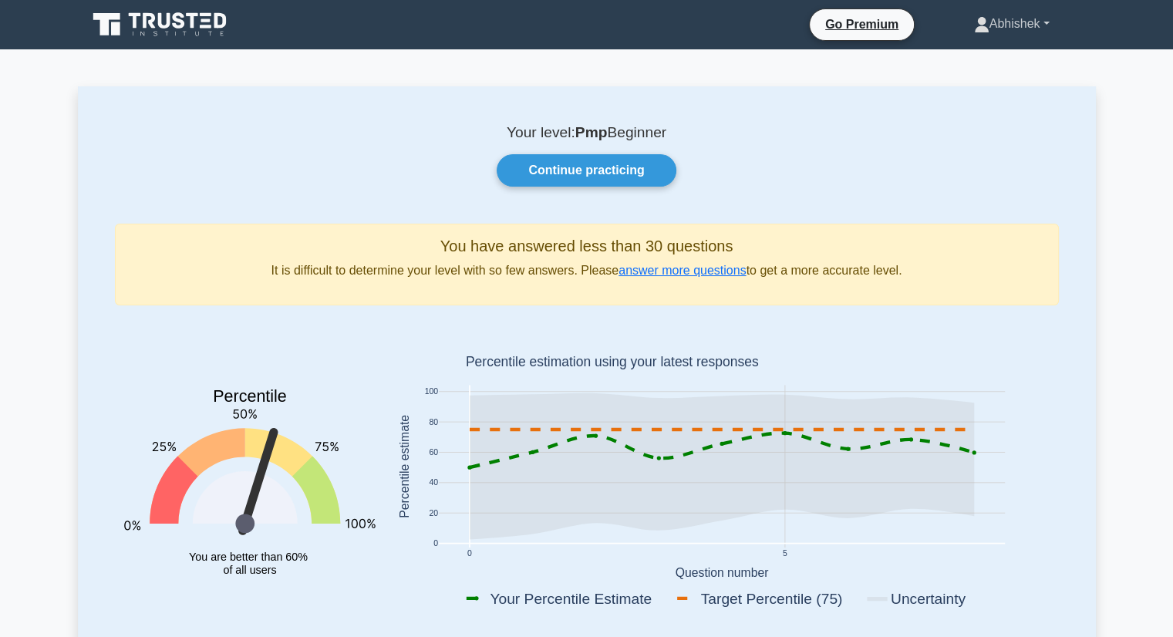
click at [1012, 23] on link "Abhishek" at bounding box center [1012, 23] width 150 height 31
click at [210, 26] on icon at bounding box center [207, 26] width 12 height 3
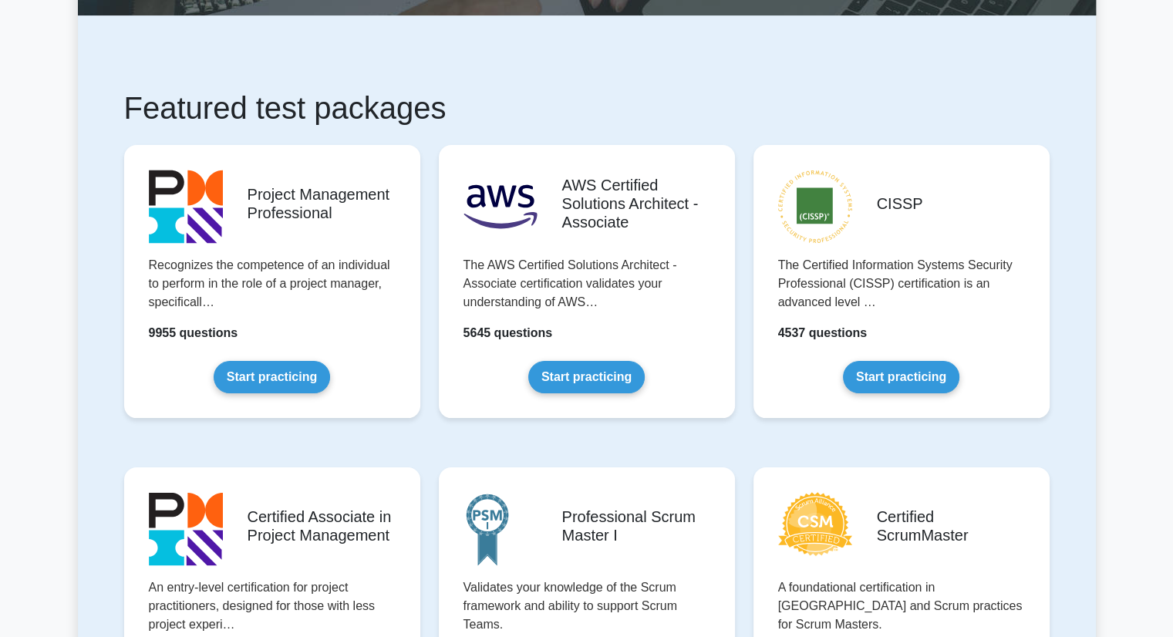
scroll to position [213, 0]
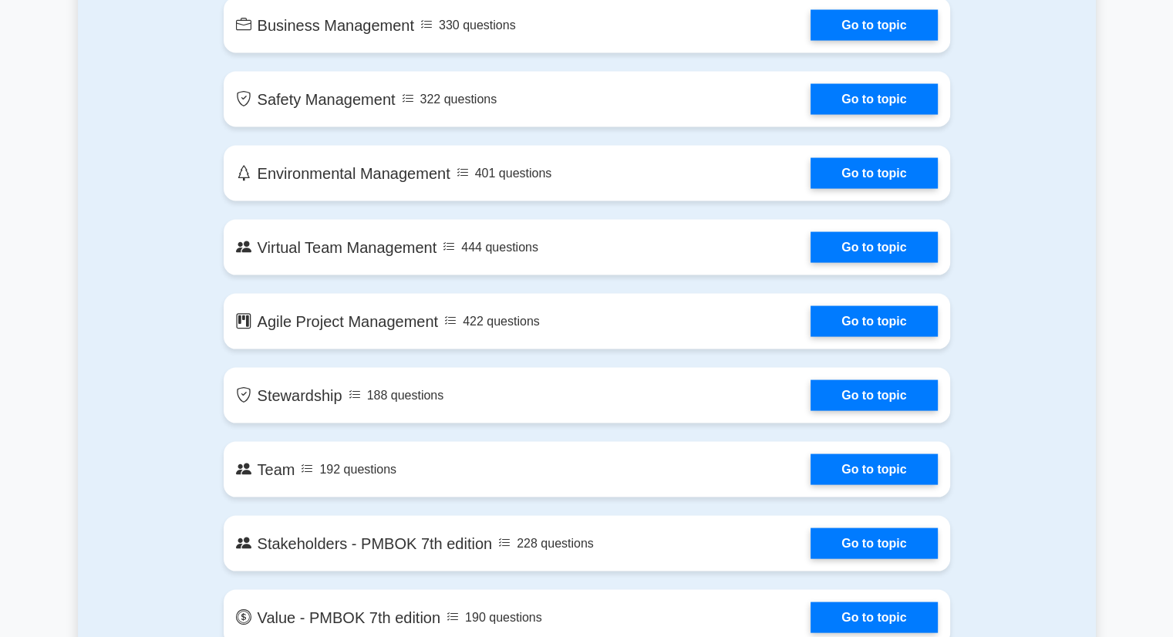
scroll to position [3041, 0]
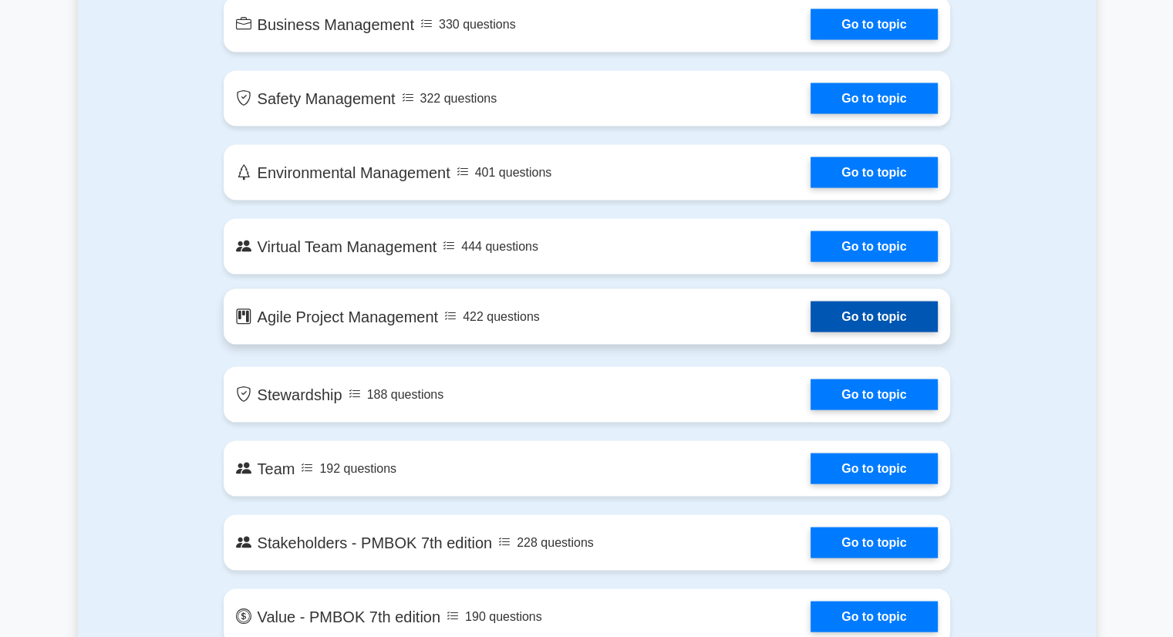
click at [811, 315] on link "Go to topic" at bounding box center [874, 317] width 127 height 31
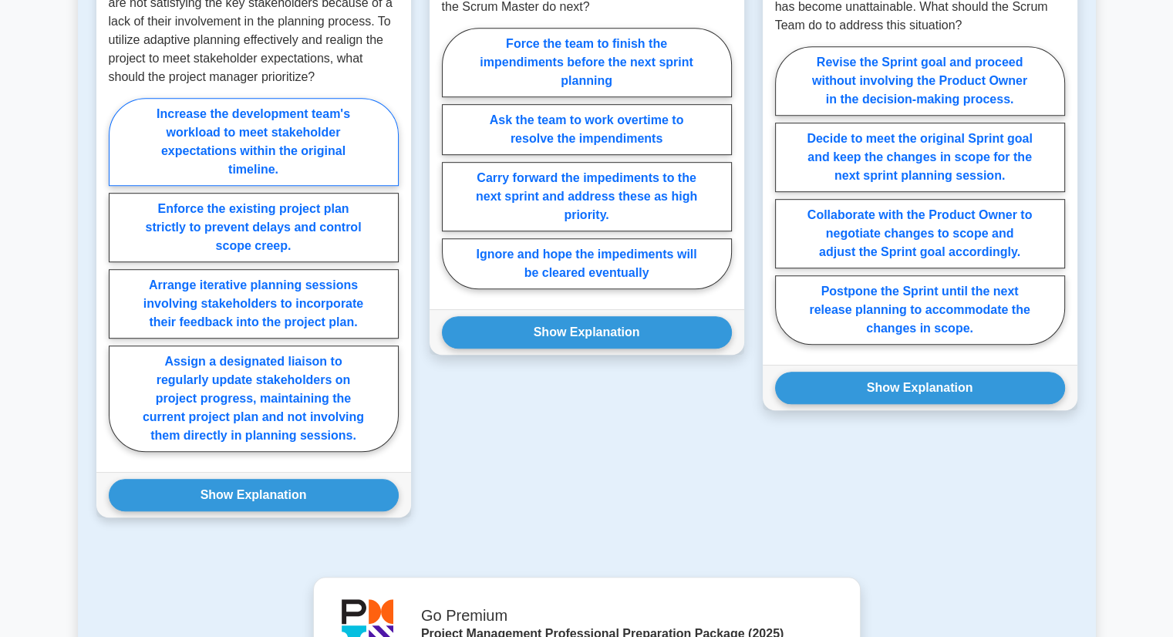
scroll to position [940, 0]
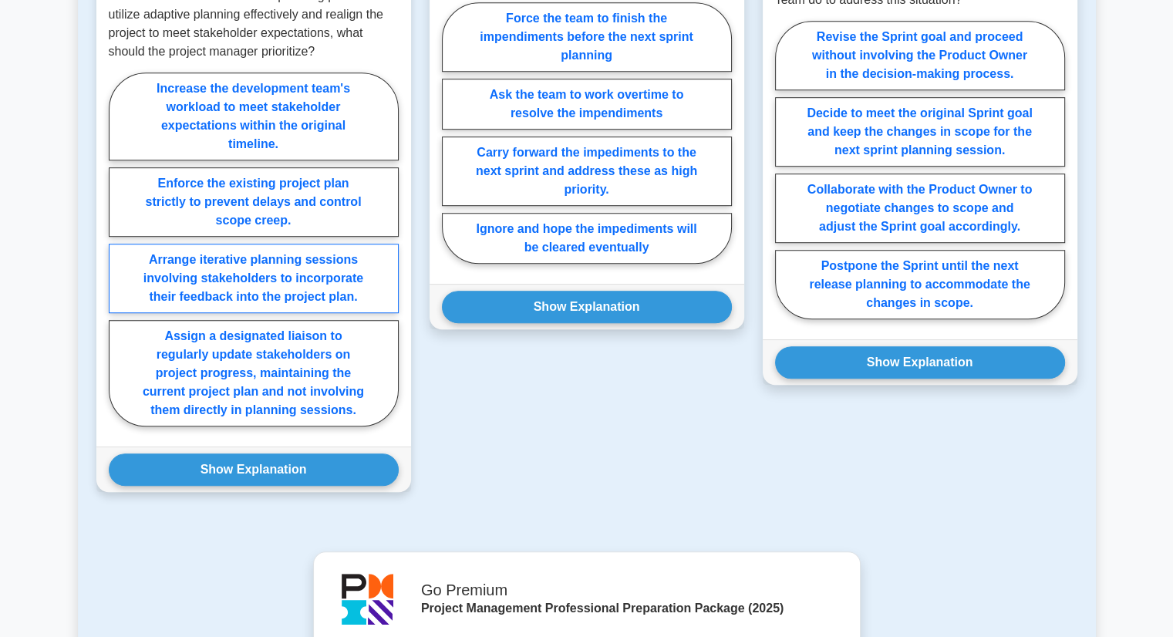
click at [209, 291] on label "Arrange iterative planning sessions involving stakeholders to incorporate their…" at bounding box center [254, 278] width 290 height 69
click at [119, 259] on input "Arrange iterative planning sessions involving stakeholders to incorporate their…" at bounding box center [114, 254] width 10 height 10
radio input "true"
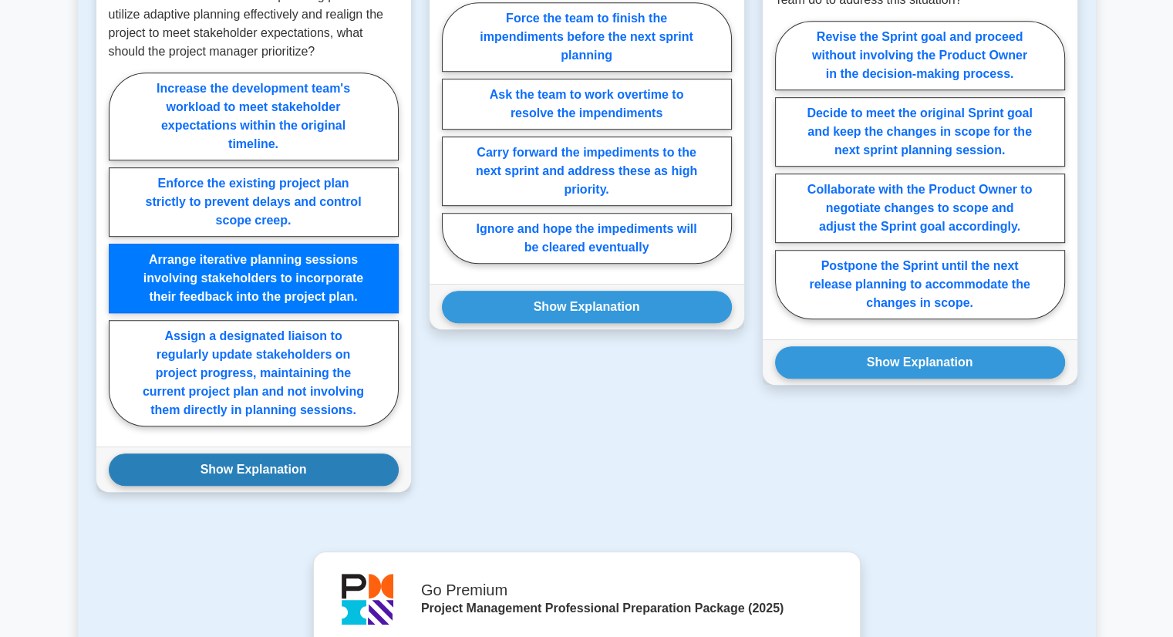
click at [305, 486] on button "Show Explanation" at bounding box center [254, 470] width 290 height 32
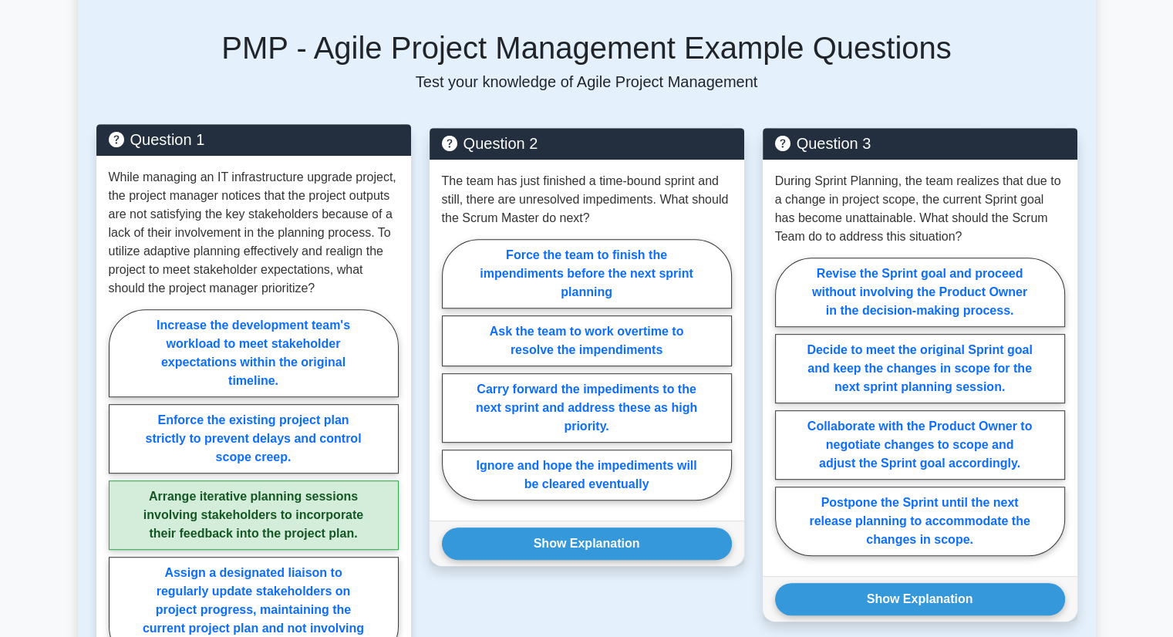
scroll to position [703, 0]
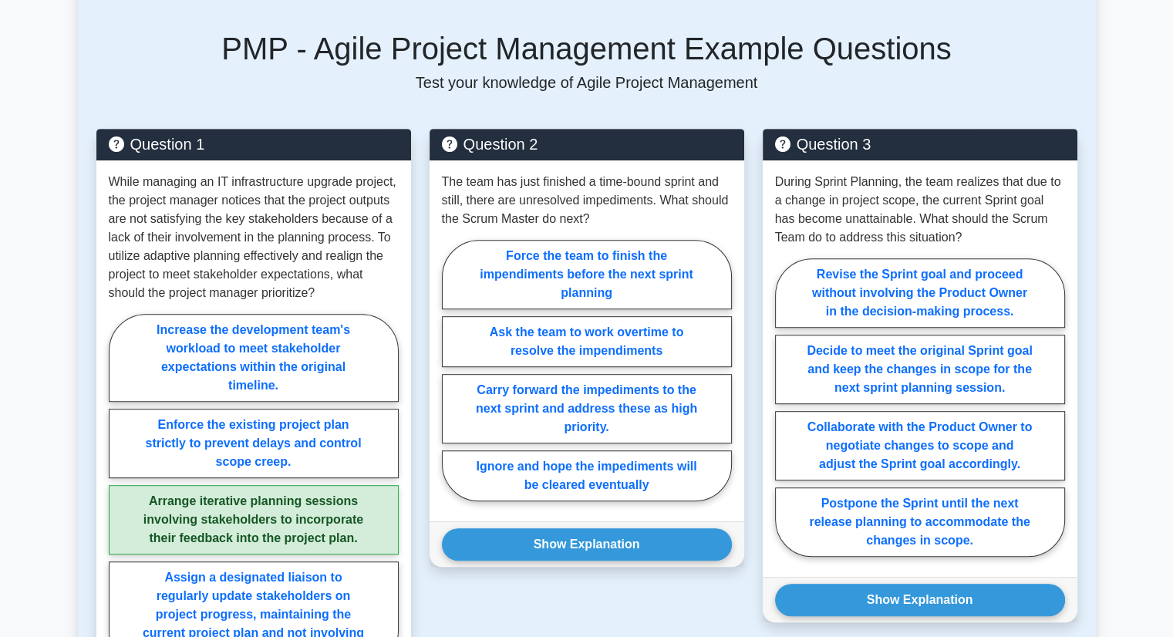
click at [1120, 204] on main "Back to Project Management Professional (PMP) Test Flashcards Agile Project Man…" at bounding box center [586, 578] width 1173 height 2462
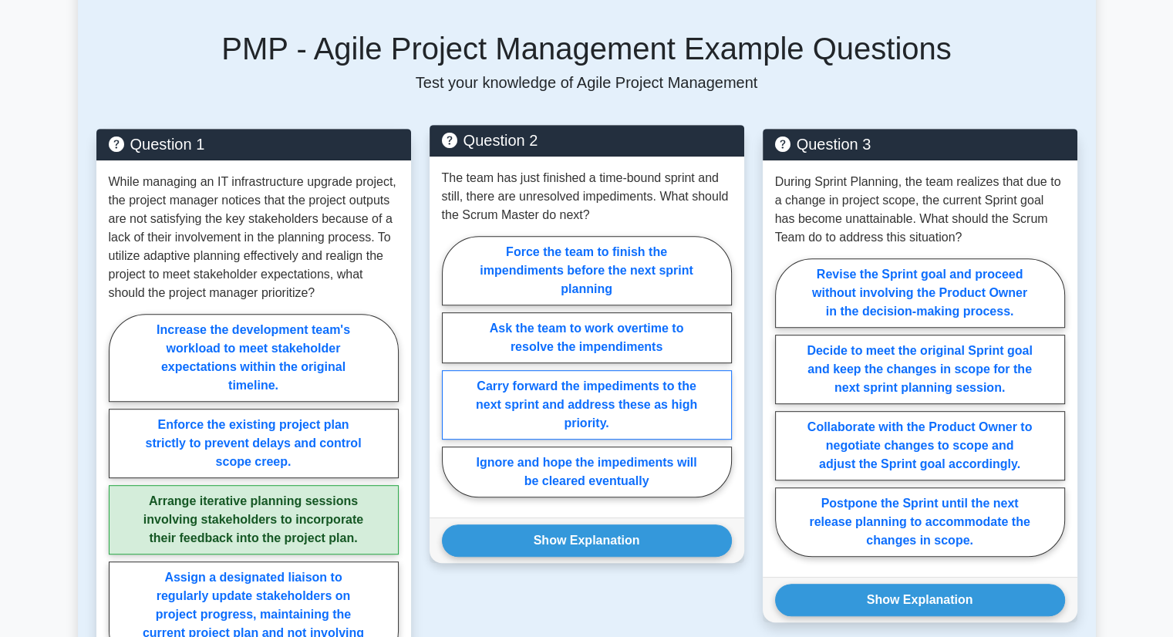
click at [570, 414] on label "Carry forward the impediments to the next sprint and address these as high prio…" at bounding box center [587, 404] width 290 height 69
click at [452, 376] on input "Carry forward the impediments to the next sprint and address these as high prio…" at bounding box center [447, 371] width 10 height 10
radio input "true"
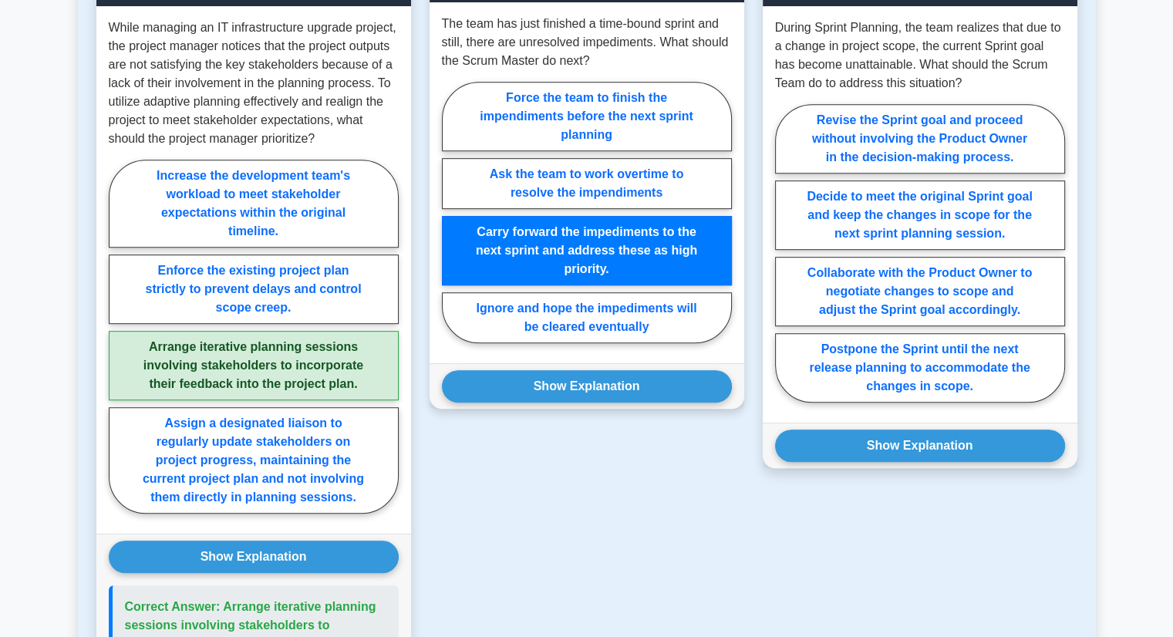
scroll to position [859, 0]
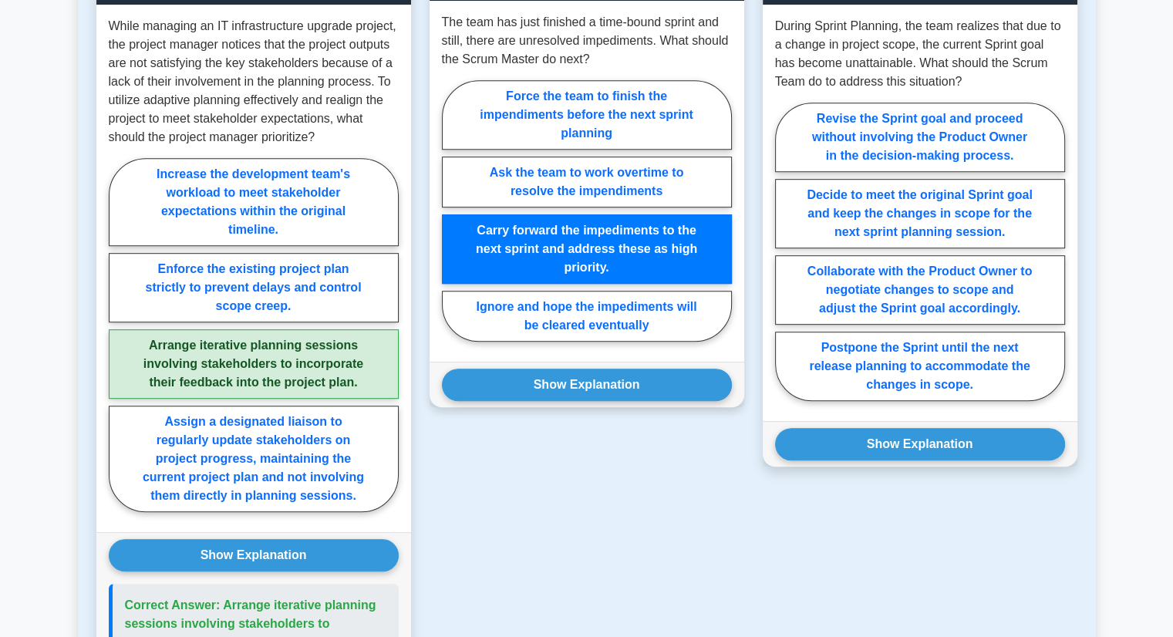
click at [570, 401] on button "Show Explanation" at bounding box center [587, 385] width 290 height 32
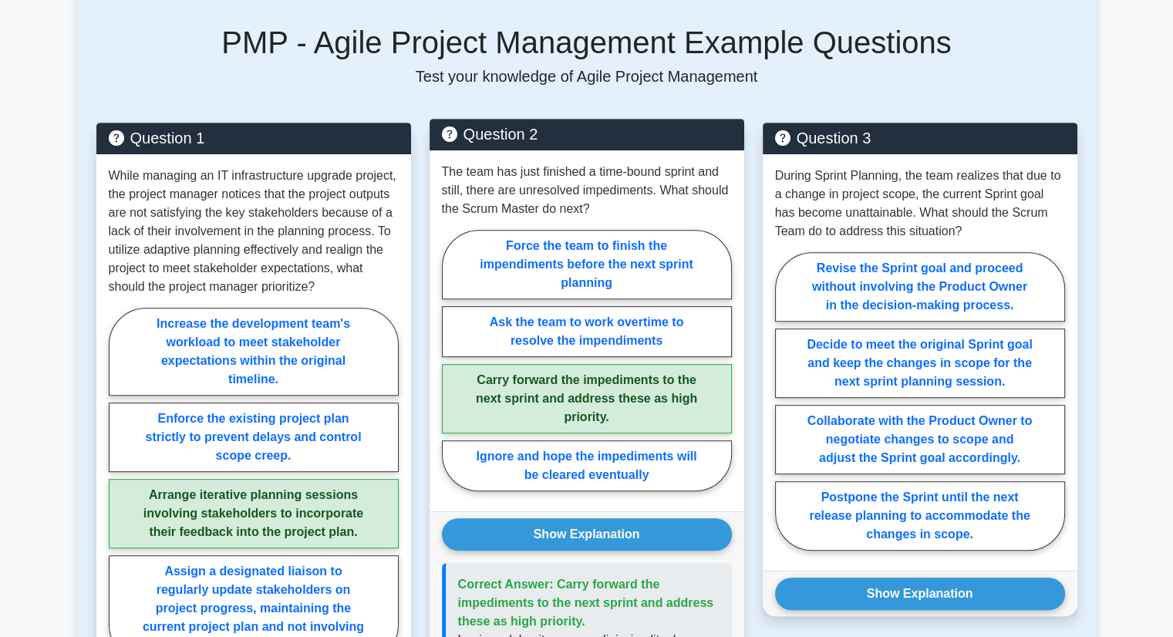
scroll to position [731, 0]
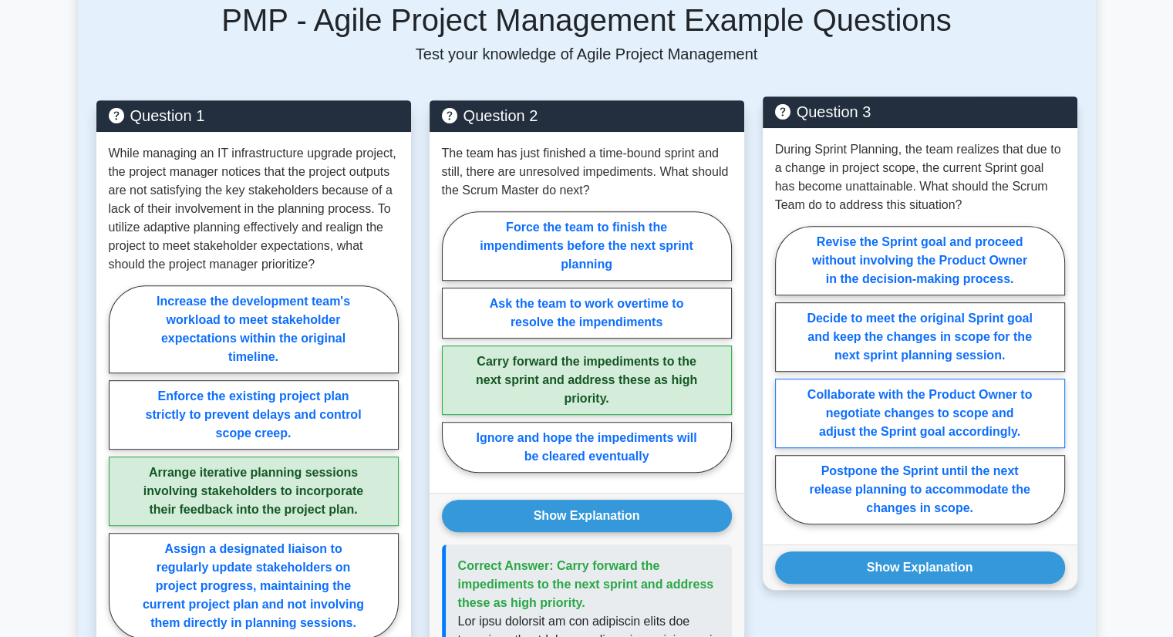
click at [905, 417] on label "Collaborate with the Product Owner to negotiate changes to scope and adjust the…" at bounding box center [920, 413] width 290 height 69
click at [785, 385] on input "Collaborate with the Product Owner to negotiate changes to scope and adjust the…" at bounding box center [780, 380] width 10 height 10
radio input "true"
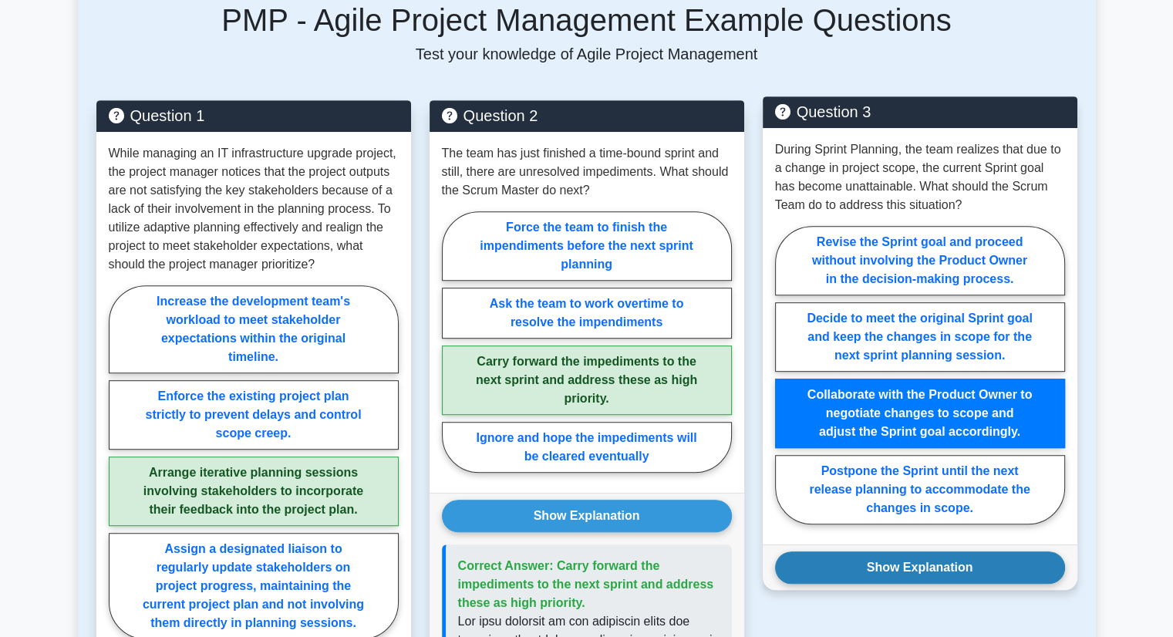
click at [923, 584] on button "Show Explanation" at bounding box center [920, 568] width 290 height 32
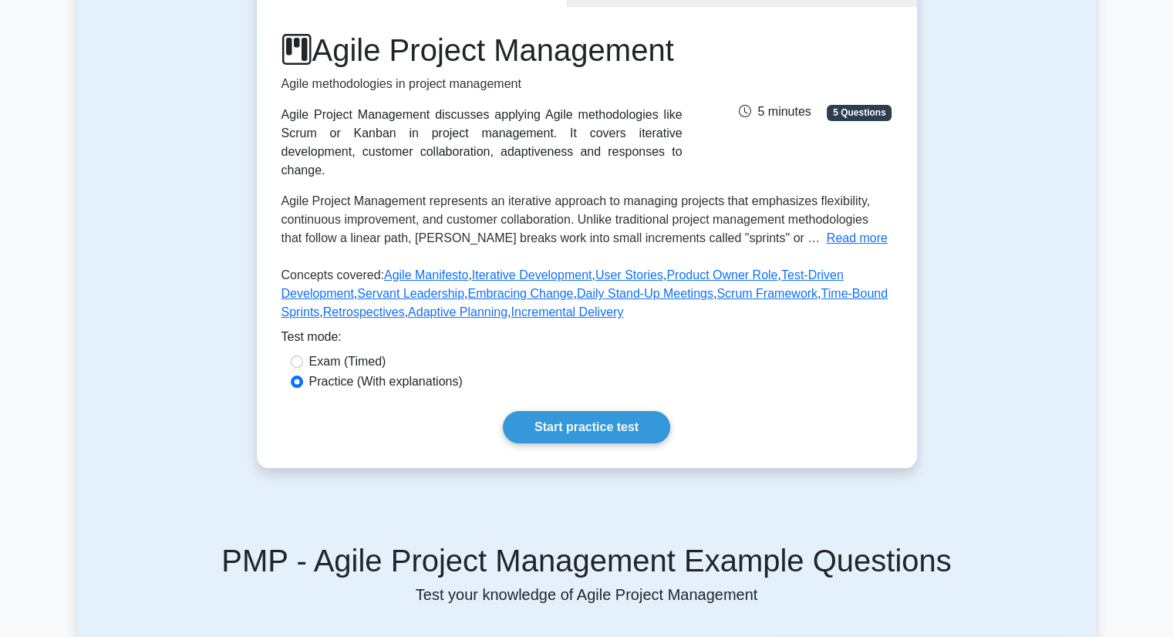
scroll to position [191, 0]
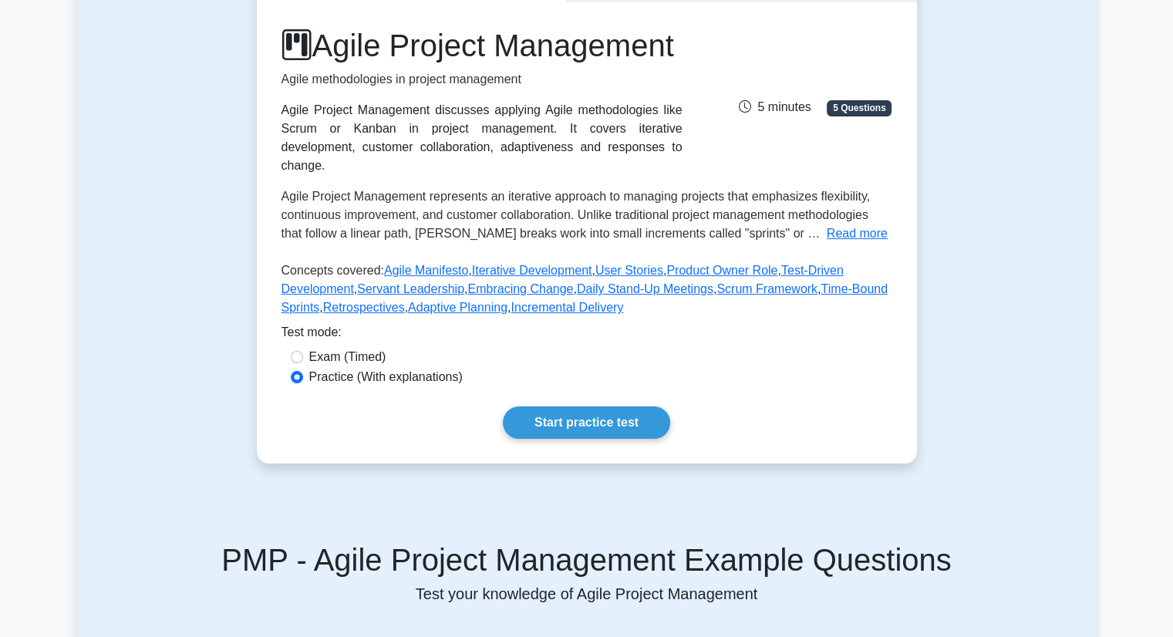
click at [333, 366] on label "Exam (Timed)" at bounding box center [347, 357] width 77 height 19
click at [303, 363] on input "Exam (Timed)" at bounding box center [297, 357] width 12 height 12
radio input "true"
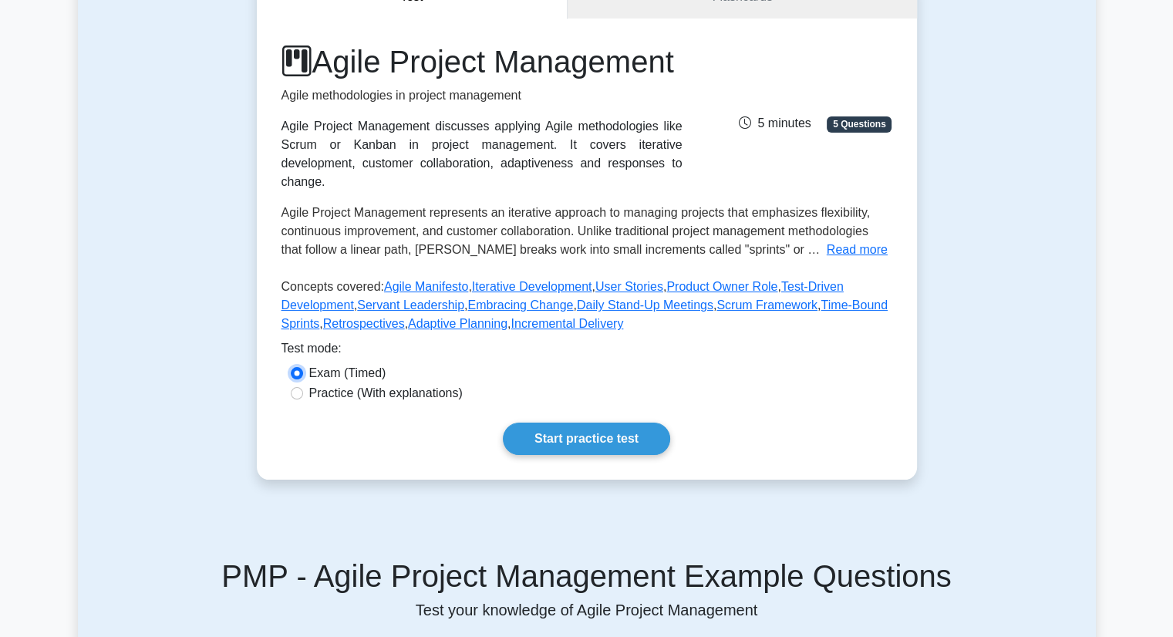
scroll to position [174, 0]
click at [827, 260] on button "Read more" at bounding box center [857, 250] width 61 height 19
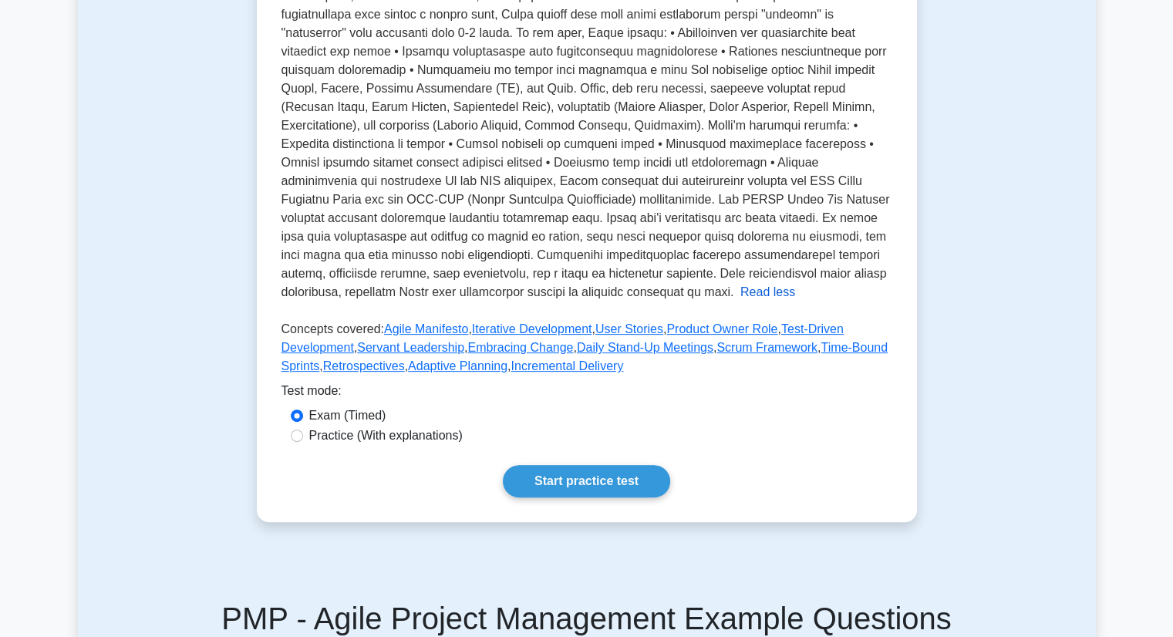
scroll to position [409, 0]
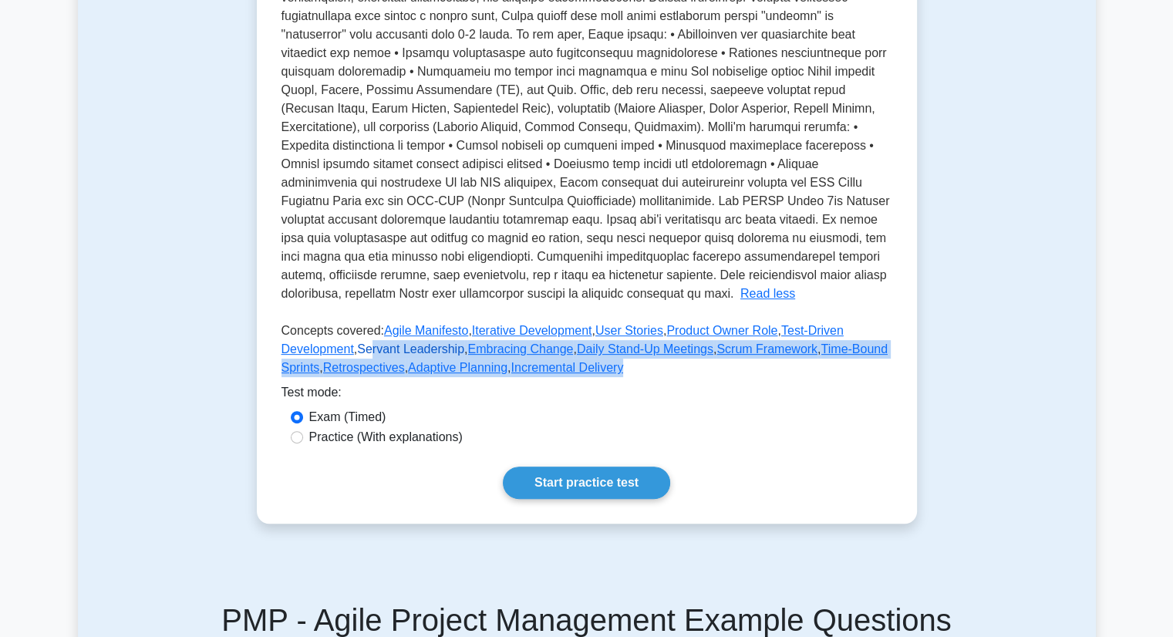
drag, startPoint x: 646, startPoint y: 386, endPoint x: 369, endPoint y: 362, distance: 277.2
click at [369, 362] on p "Concepts covered: Agile Manifesto , Iterative Development , User Stories , Prod…" at bounding box center [587, 353] width 611 height 62
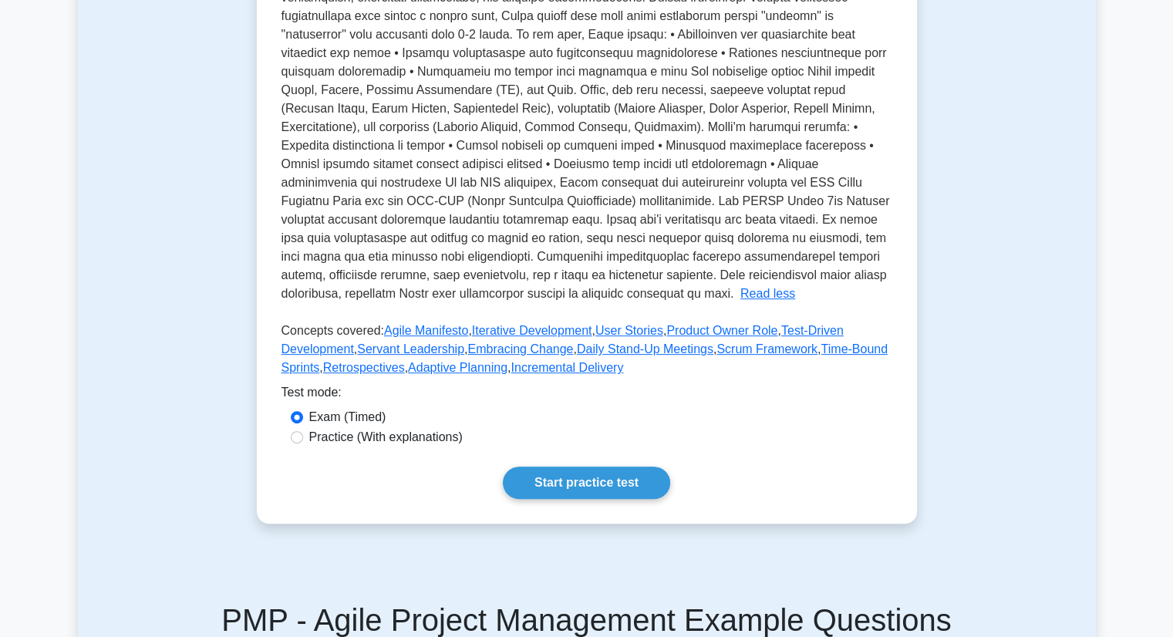
click at [339, 339] on div "Agile Project Management Agile methodologies in project management Agile Projec…" at bounding box center [587, 96] width 611 height 574
click at [369, 356] on link "Servant Leadership" at bounding box center [410, 348] width 107 height 13
click at [571, 374] on link "Incremental Delivery" at bounding box center [567, 367] width 113 height 13
click at [477, 374] on link "Adaptive Planning" at bounding box center [458, 367] width 100 height 13
click at [377, 374] on link "Retrospectives" at bounding box center [364, 367] width 82 height 13
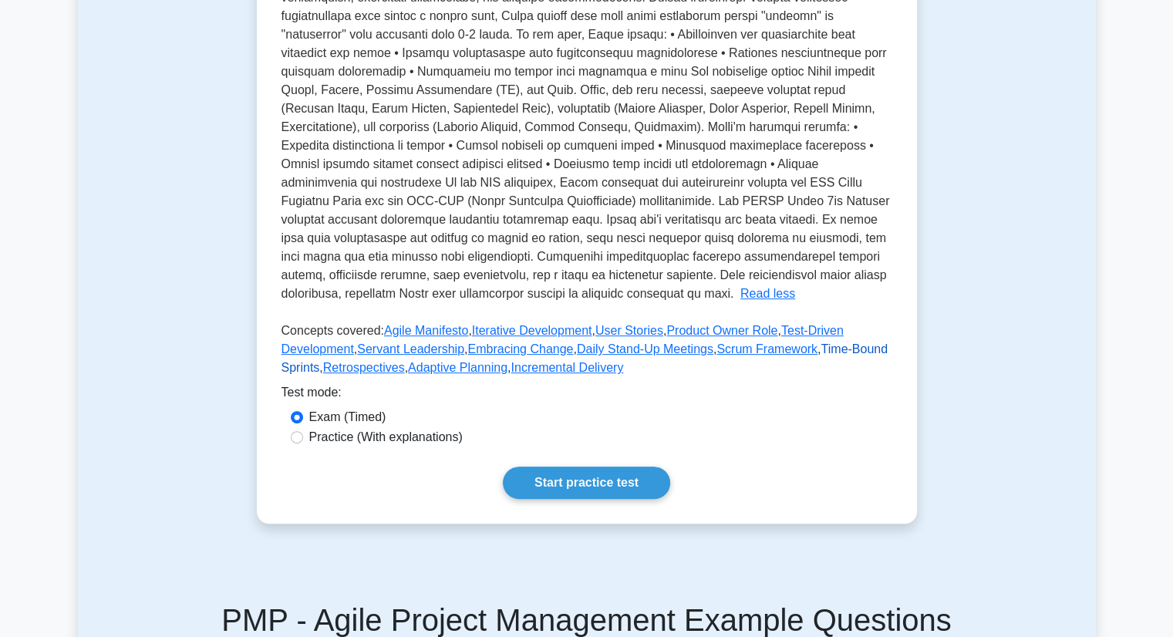
click at [302, 374] on link "Time-Bound Sprints" at bounding box center [585, 358] width 607 height 32
click at [727, 356] on link "Scrum Framework" at bounding box center [767, 348] width 101 height 13
click at [668, 356] on link "Daily Stand-Up Meetings" at bounding box center [645, 348] width 137 height 13
click at [535, 356] on link "Embracing Change" at bounding box center [520, 348] width 106 height 13
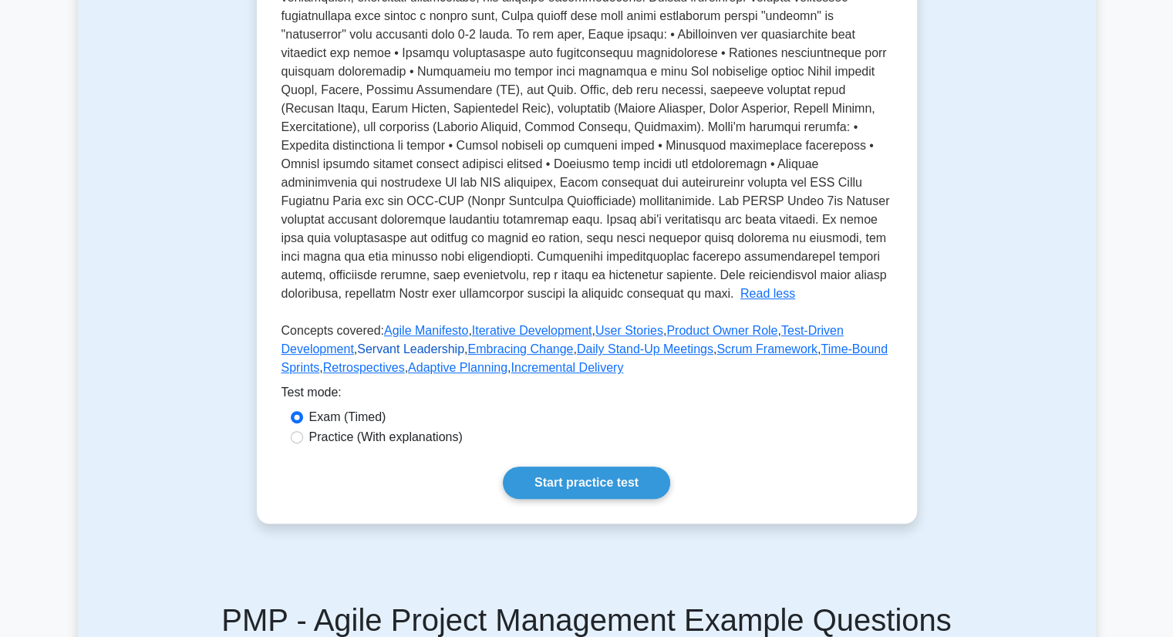
click at [438, 356] on link "Servant Leadership" at bounding box center [410, 348] width 107 height 13
click at [339, 356] on link "Test-Driven Development" at bounding box center [563, 340] width 562 height 32
click at [740, 337] on link "Product Owner Role" at bounding box center [721, 330] width 111 height 13
click at [621, 337] on link "User Stories" at bounding box center [629, 330] width 68 height 13
click at [542, 337] on link "Iterative Development" at bounding box center [532, 330] width 120 height 13
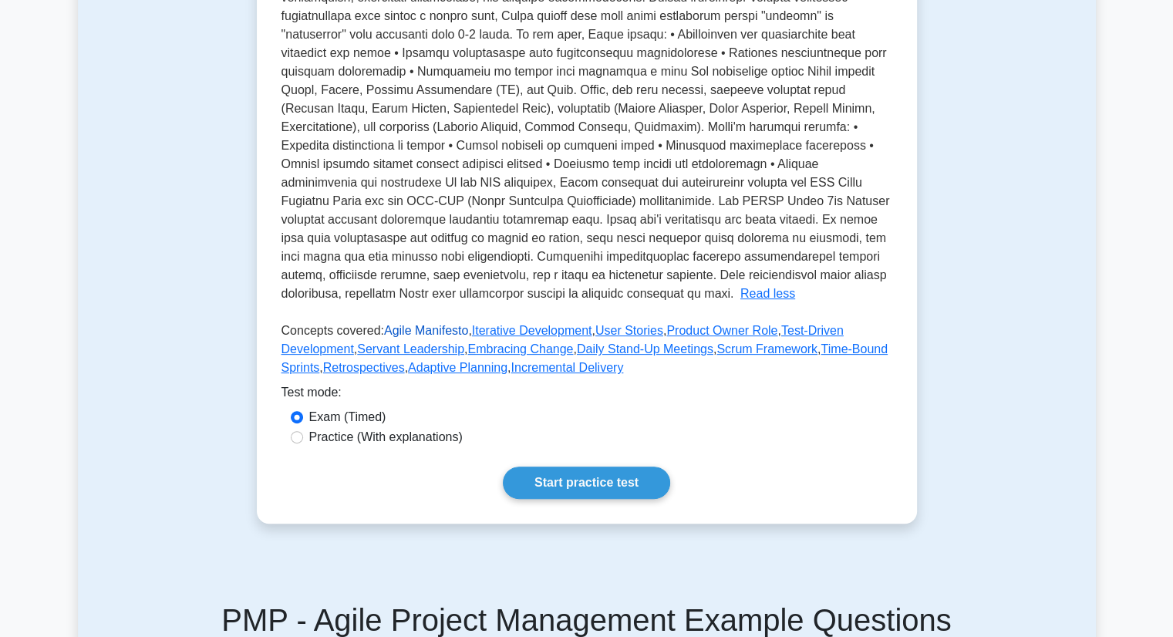
click at [430, 337] on link "Agile Manifesto" at bounding box center [426, 330] width 84 height 13
click at [595, 491] on link "Start practice test" at bounding box center [586, 483] width 167 height 32
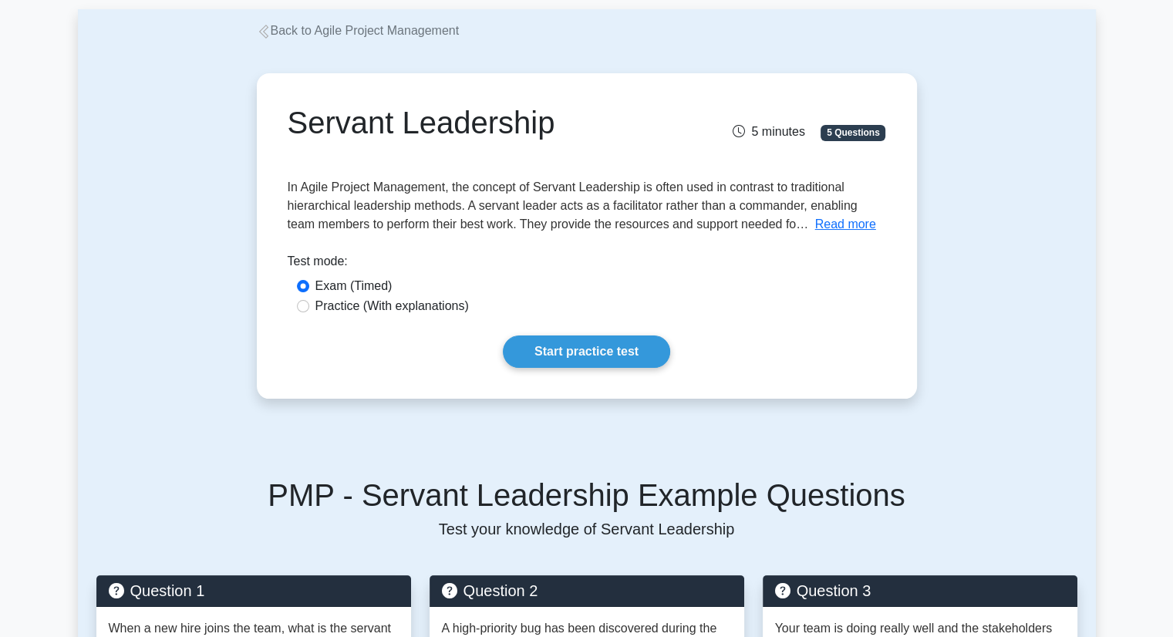
scroll to position [77, 0]
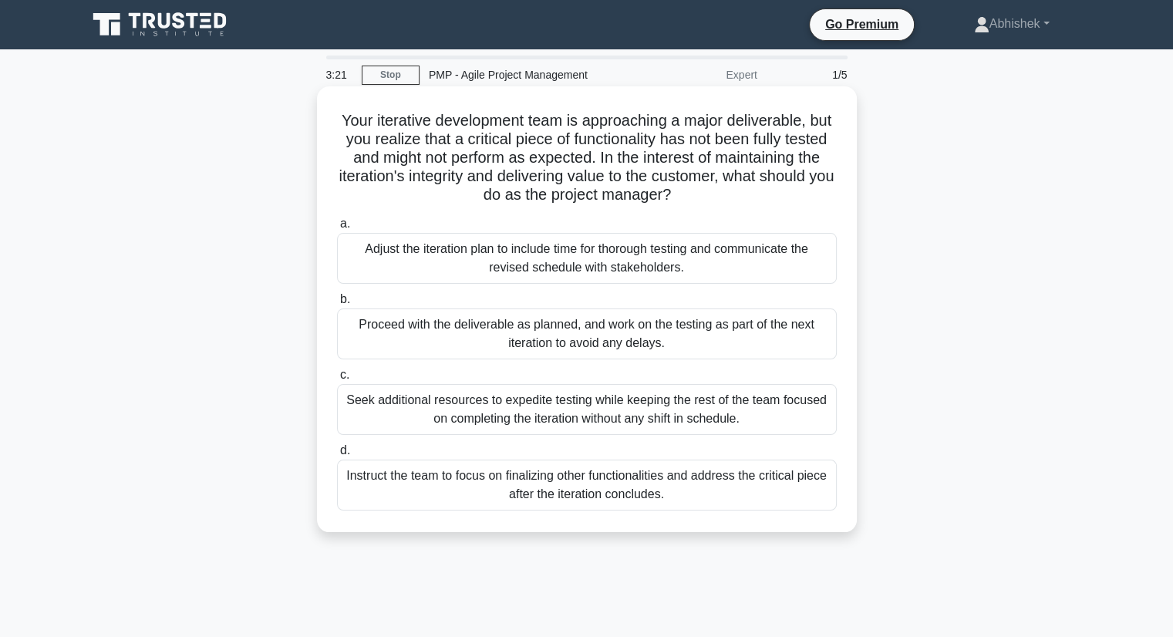
click at [555, 336] on div "Proceed with the deliverable as planned, and work on the testing as part of the…" at bounding box center [587, 334] width 500 height 51
click at [337, 305] on input "b. Proceed with the deliverable as planned, and work on the testing as part of …" at bounding box center [337, 300] width 0 height 10
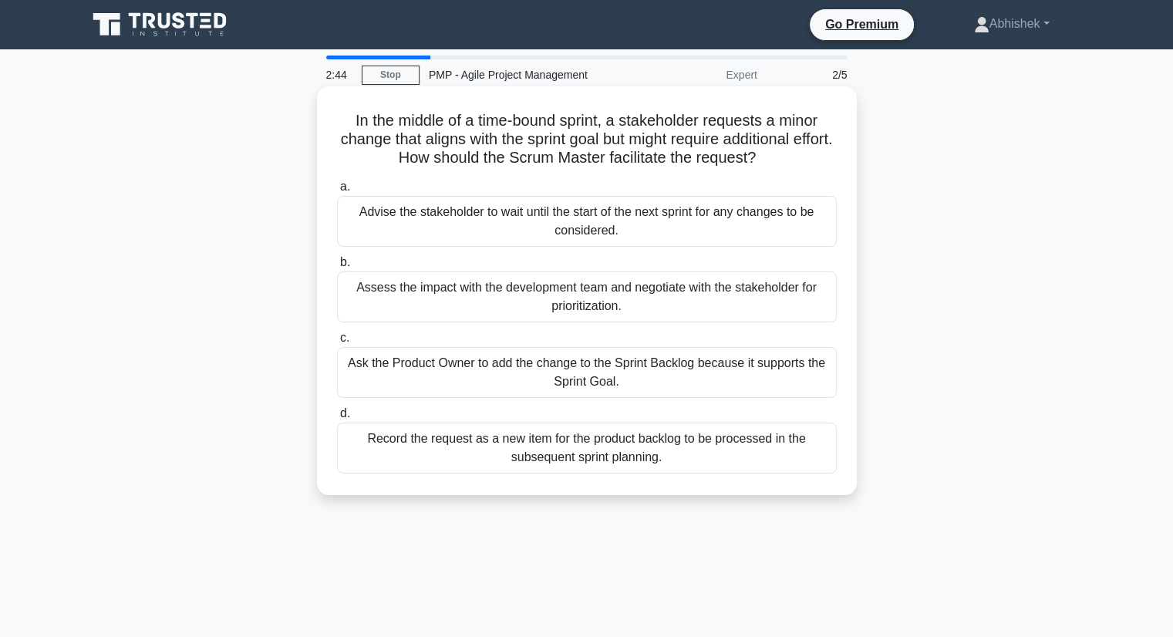
click at [586, 301] on div "Assess the impact with the development team and negotiate with the stakeholder …" at bounding box center [587, 297] width 500 height 51
click at [337, 268] on input "b. Assess the impact with the development team and negotiate with the stakehold…" at bounding box center [337, 263] width 0 height 10
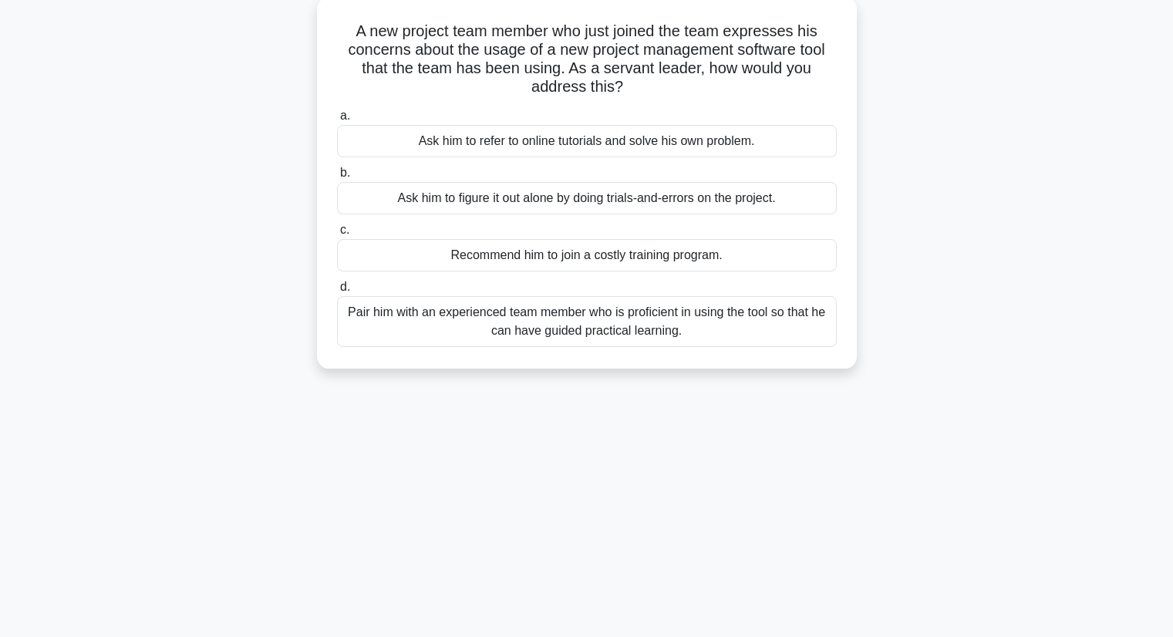
scroll to position [92, 0]
click at [781, 323] on div "Pair him with an experienced team member who is proficient in using the tool so…" at bounding box center [587, 319] width 500 height 51
click at [337, 290] on input "d. Pair him with an experienced team member who is proficient in using the tool…" at bounding box center [337, 285] width 0 height 10
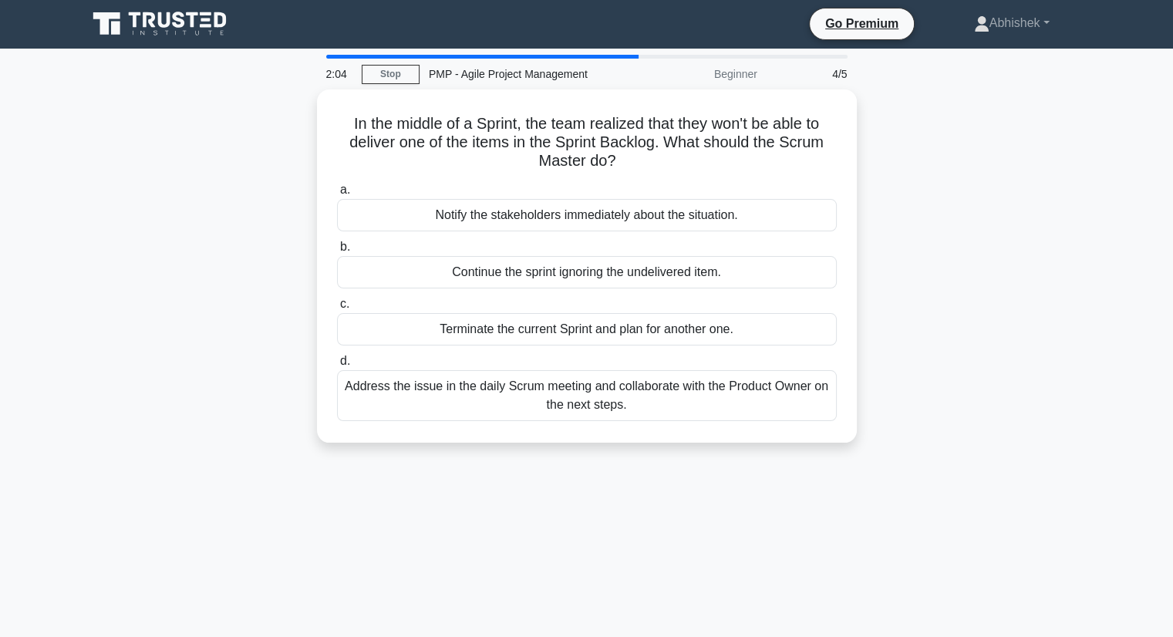
scroll to position [0, 0]
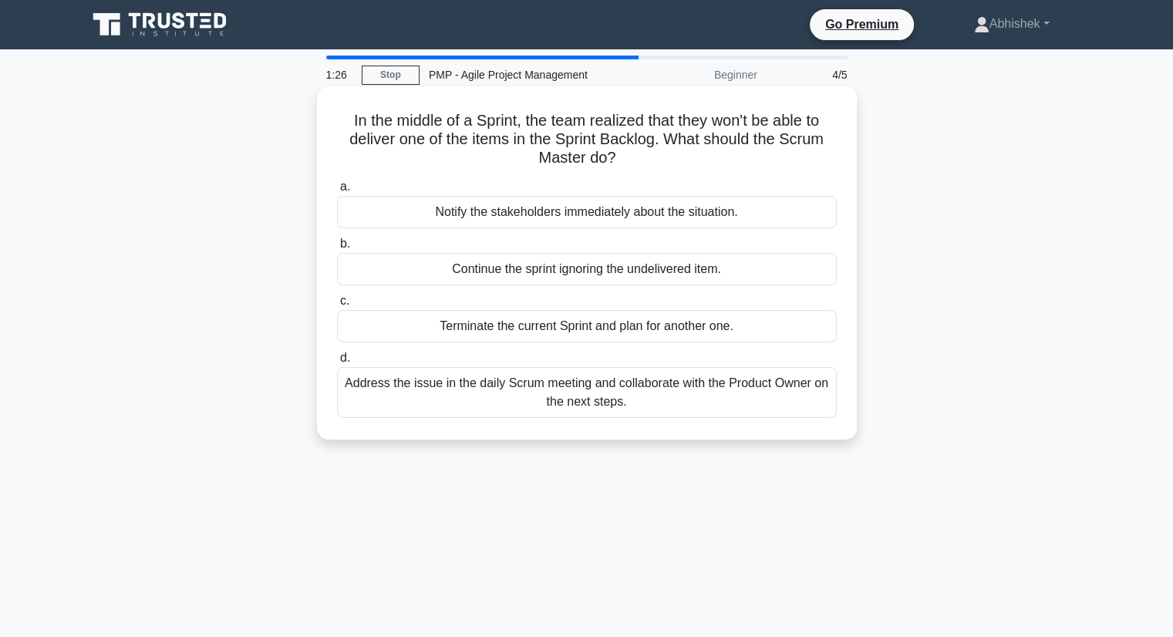
click at [629, 405] on div "Address the issue in the daily Scrum meeting and collaborate with the Product O…" at bounding box center [587, 392] width 500 height 51
click at [337, 363] on input "d. Address the issue in the daily Scrum meeting and collaborate with the Produc…" at bounding box center [337, 358] width 0 height 10
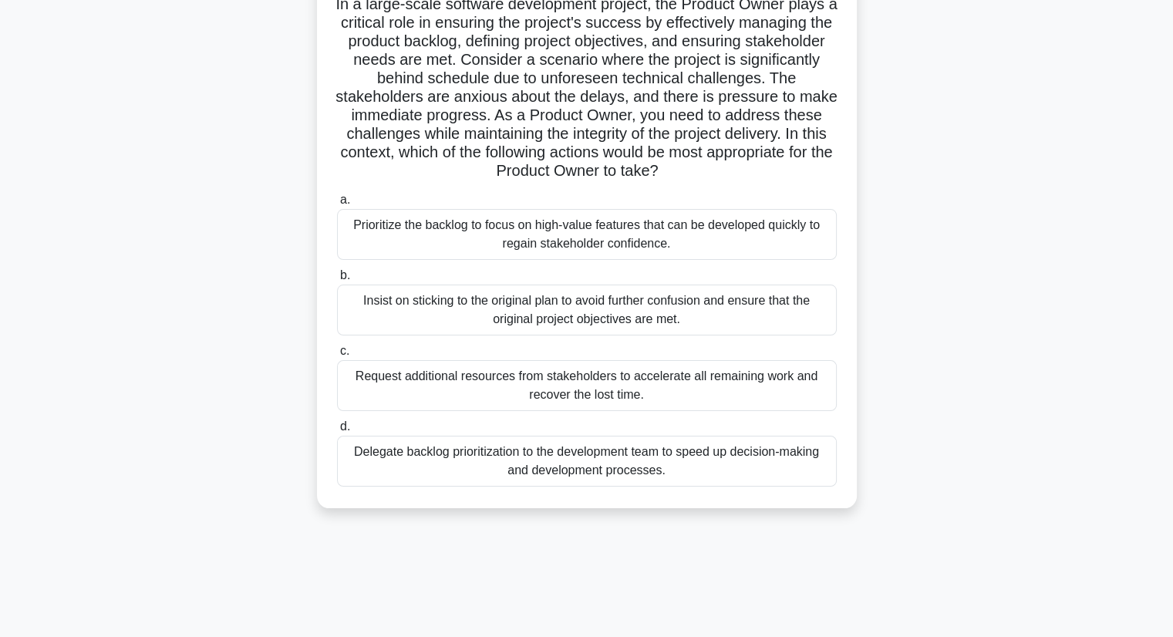
scroll to position [117, 0]
click at [478, 234] on div "Prioritize the backlog to focus on high-value features that can be developed qu…" at bounding box center [587, 233] width 500 height 51
click at [337, 204] on input "a. Prioritize the backlog to focus on high-value features that can be developed…" at bounding box center [337, 199] width 0 height 10
